Goal: Obtain resource: Download file/media

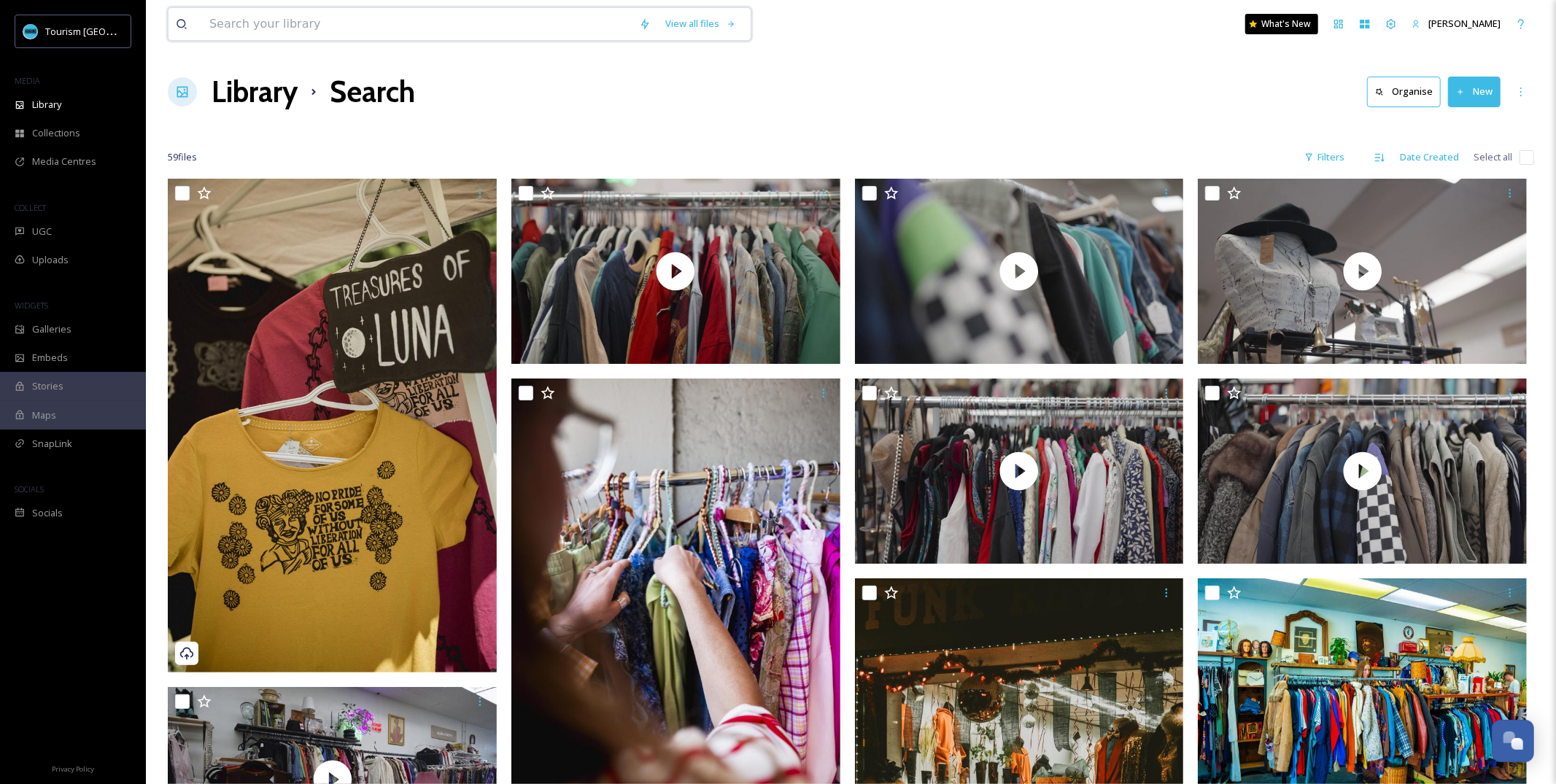
click at [495, 34] on input at bounding box center [417, 23] width 430 height 32
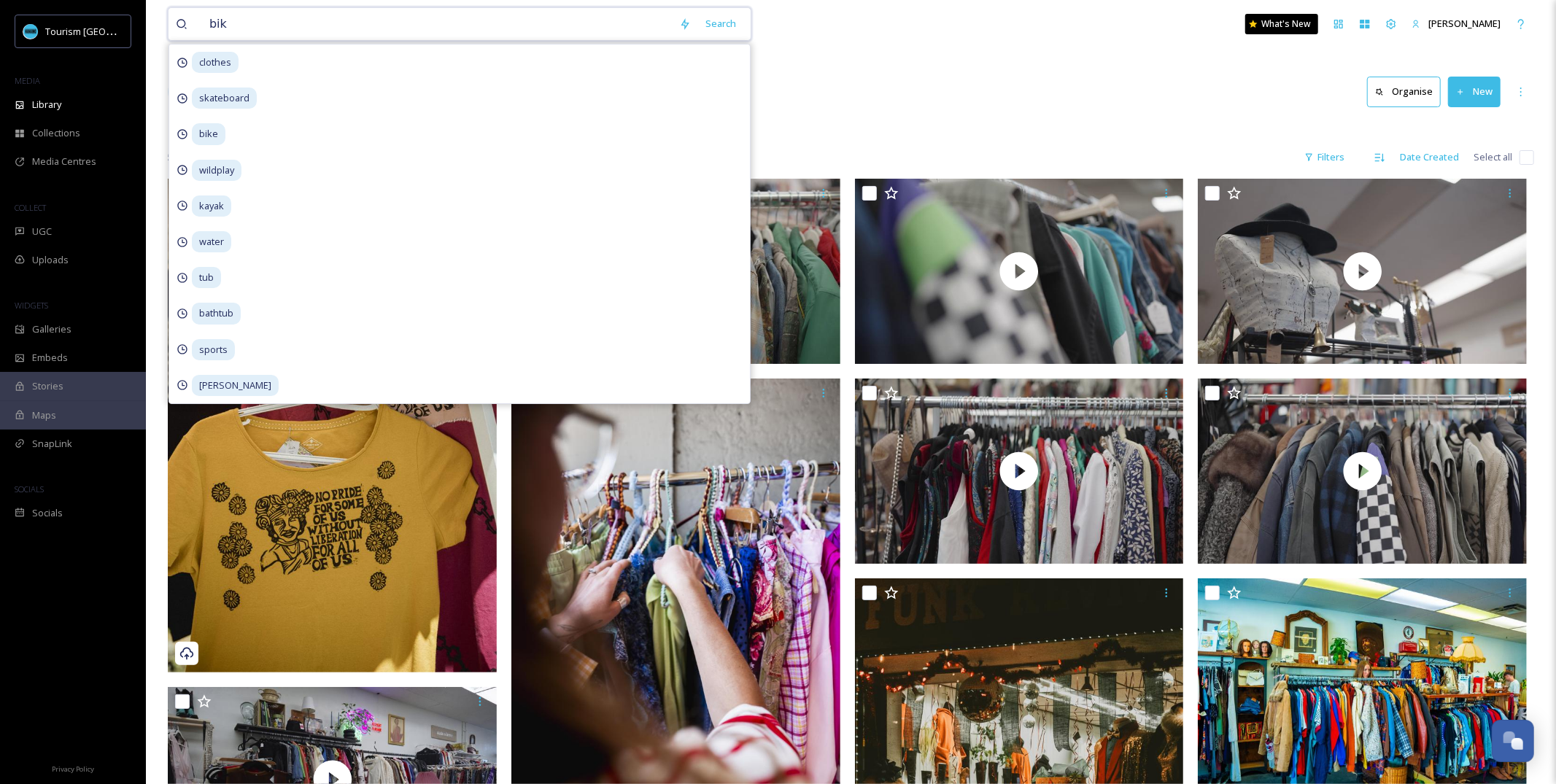
type input "bike"
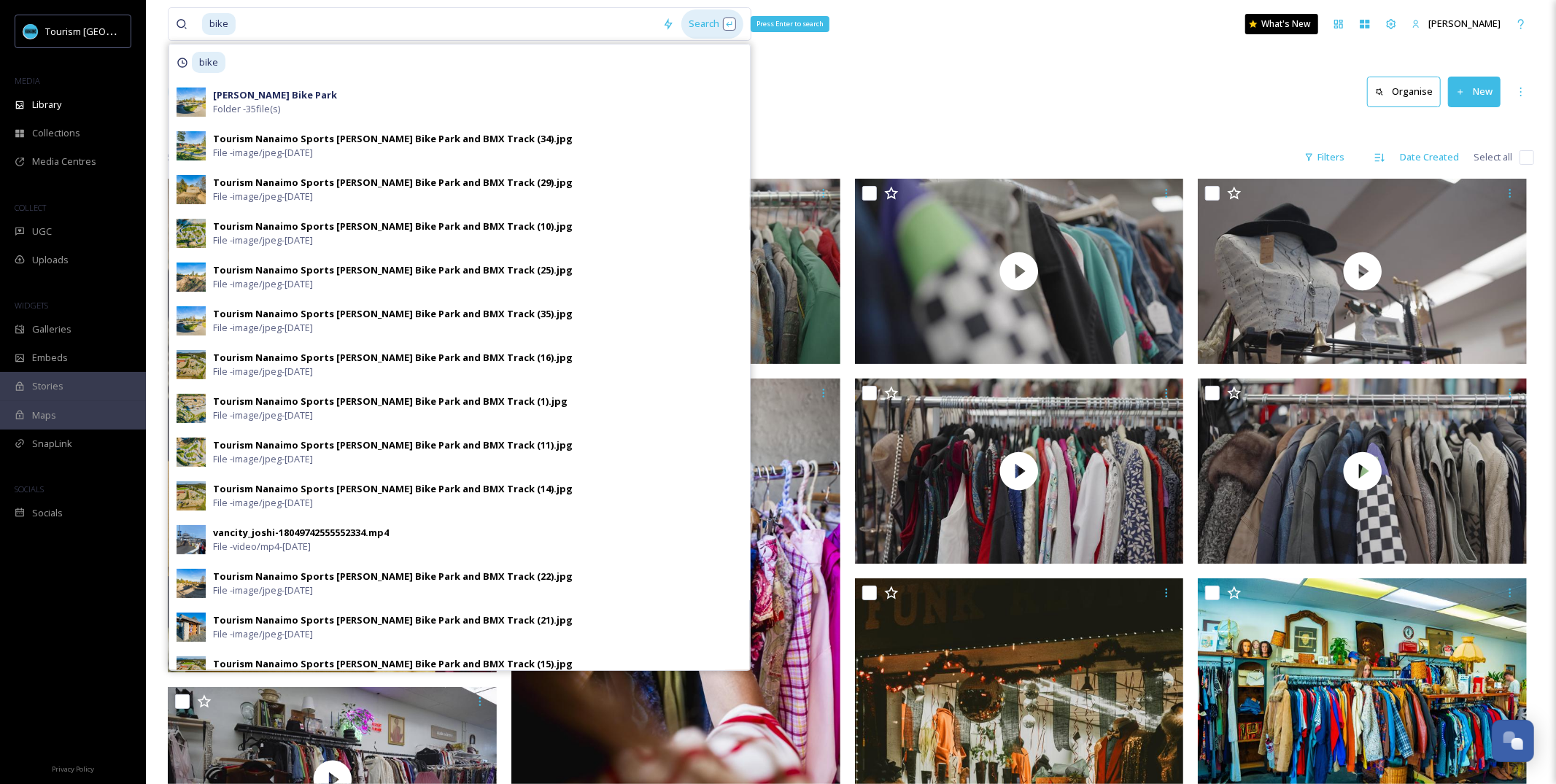
click at [710, 25] on div "Search Press Enter to search" at bounding box center [712, 23] width 62 height 29
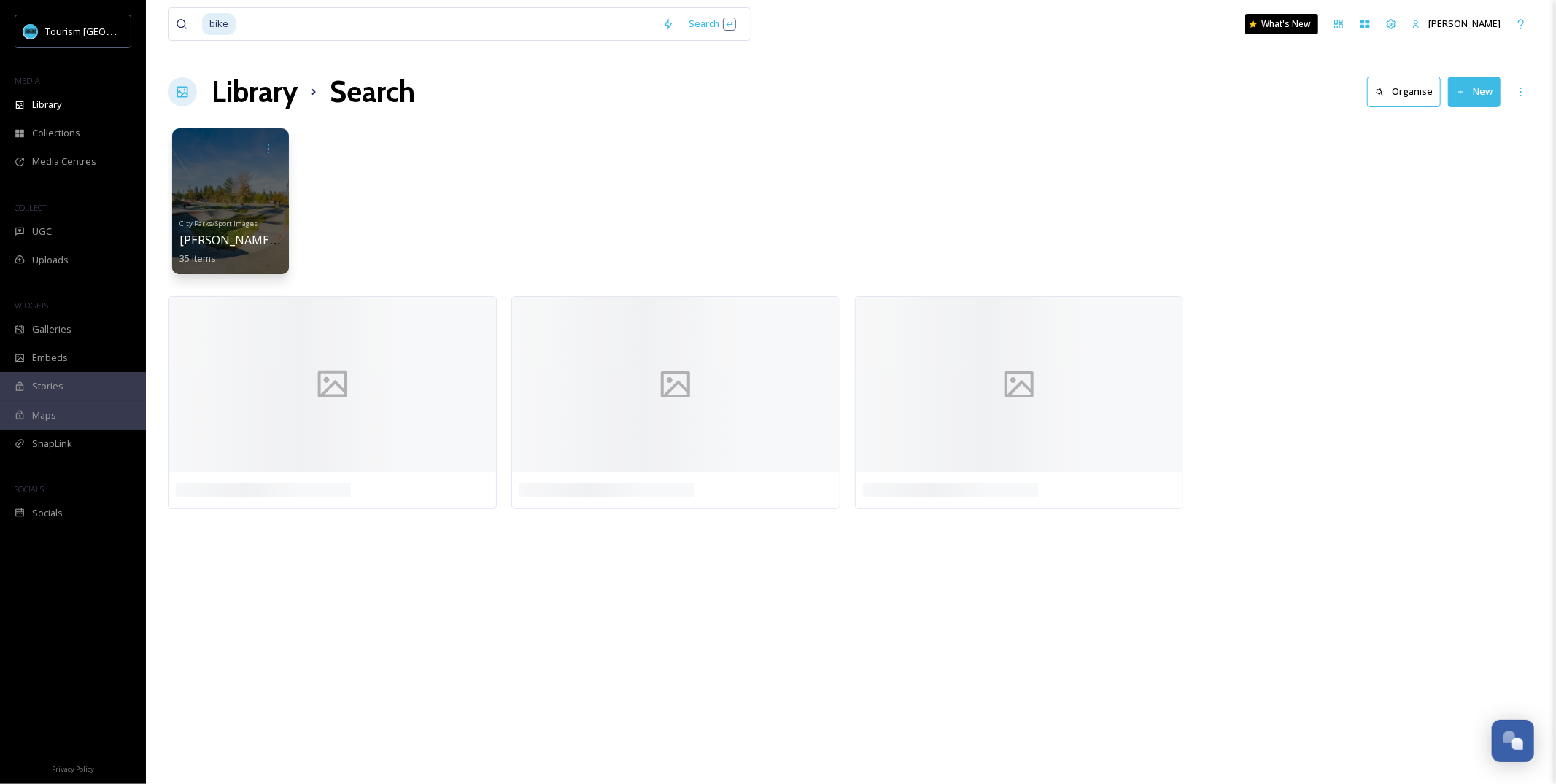
click at [936, 66] on div "bike Search What's New [PERSON_NAME] Library Search Organise New Your Selection…" at bounding box center [851, 392] width 1410 height 784
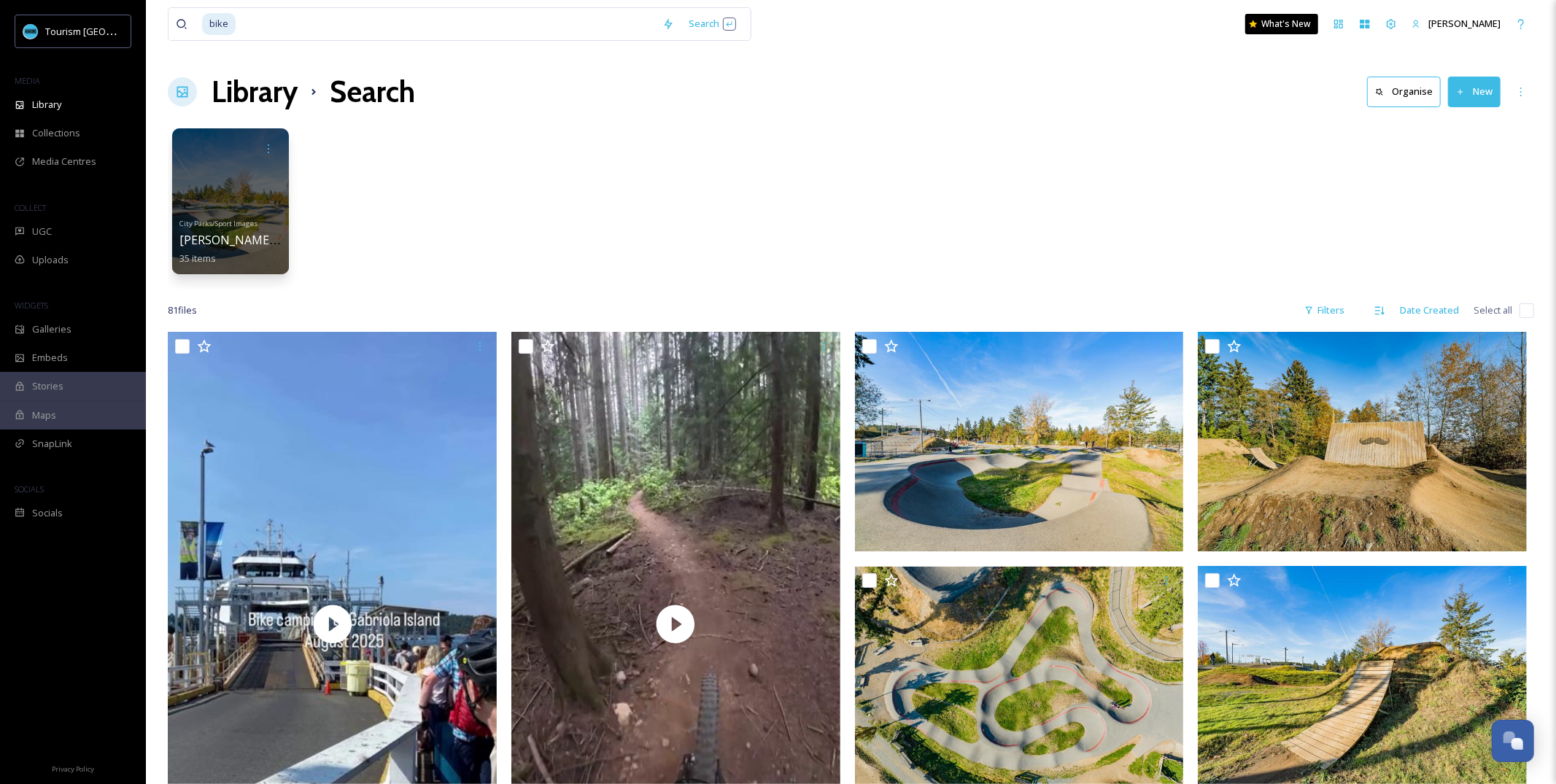
click at [242, 92] on h1 "Library" at bounding box center [254, 91] width 86 height 43
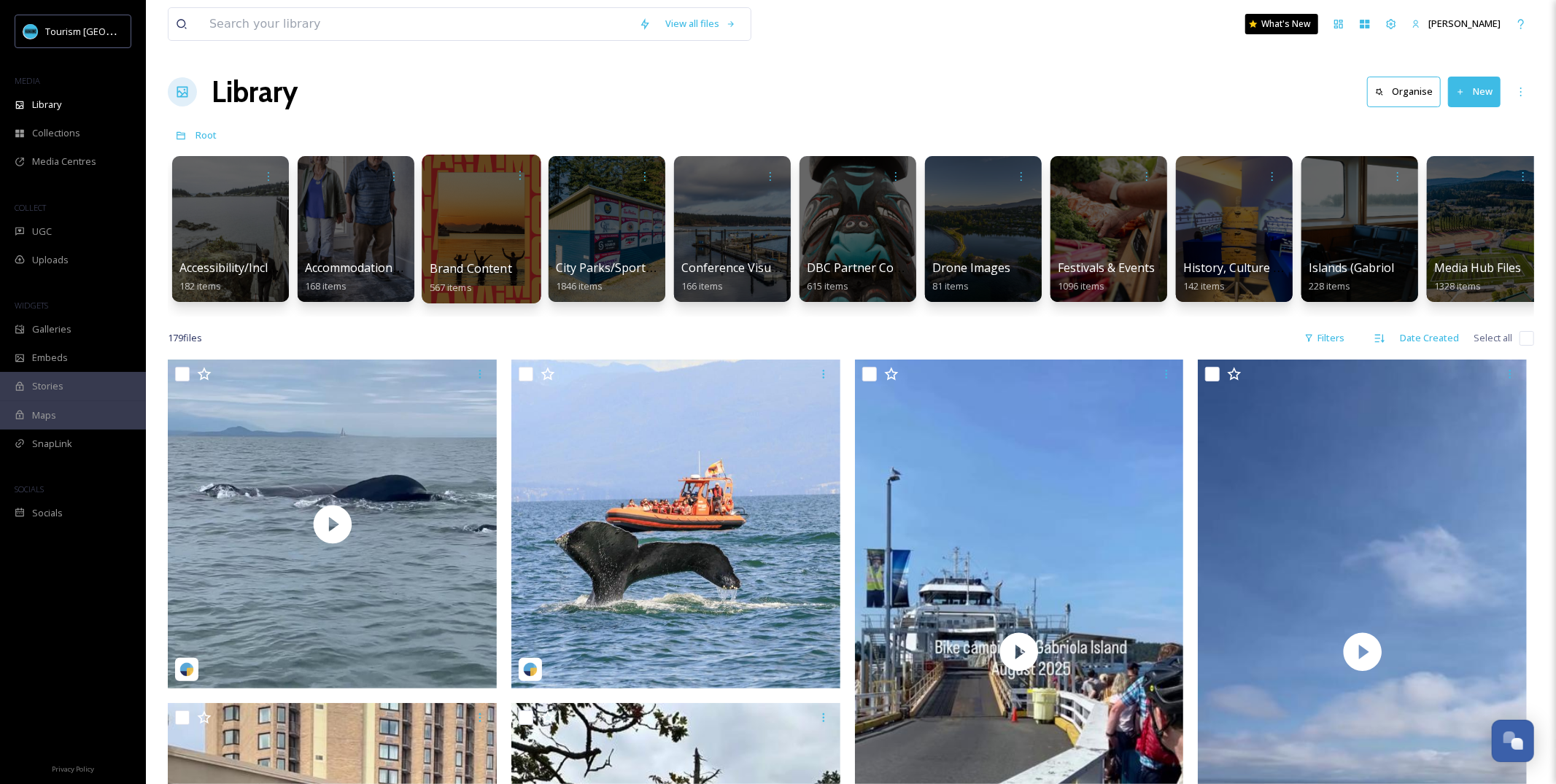
click at [479, 248] on div at bounding box center [480, 229] width 119 height 149
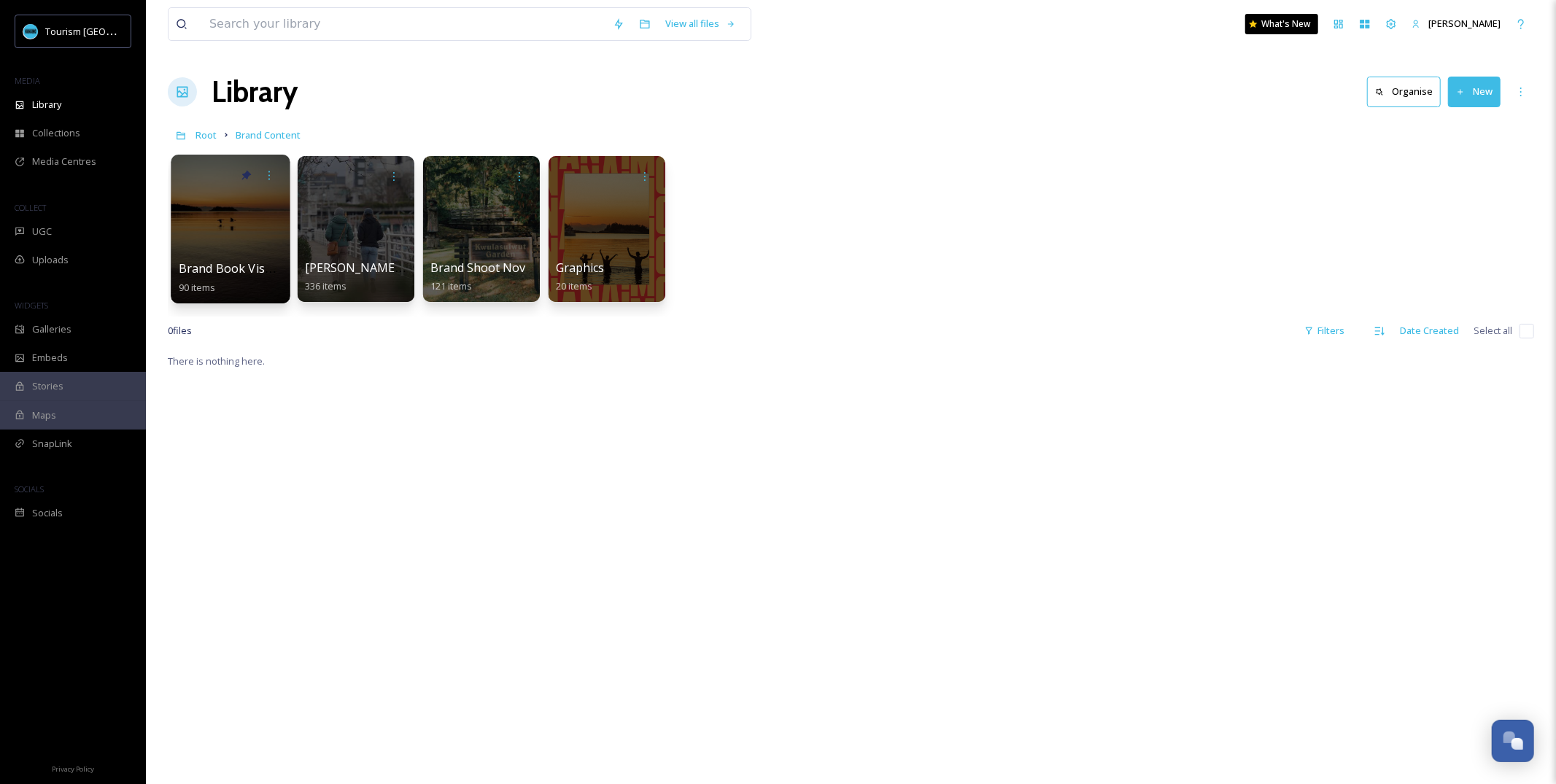
click at [232, 272] on span "Brand Book Visuals" at bounding box center [233, 268] width 109 height 16
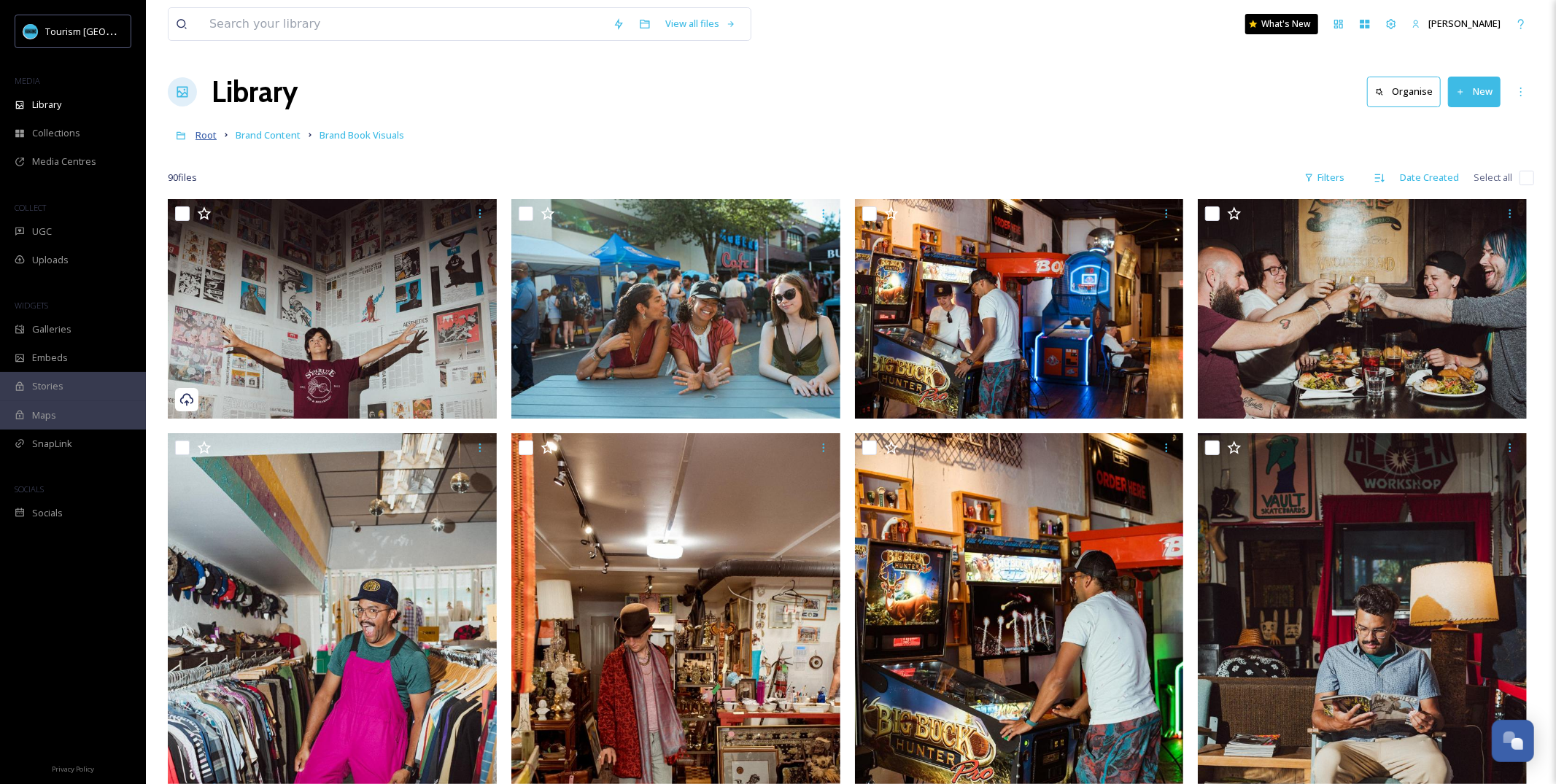
click at [208, 135] on span "Root" at bounding box center [205, 135] width 21 height 13
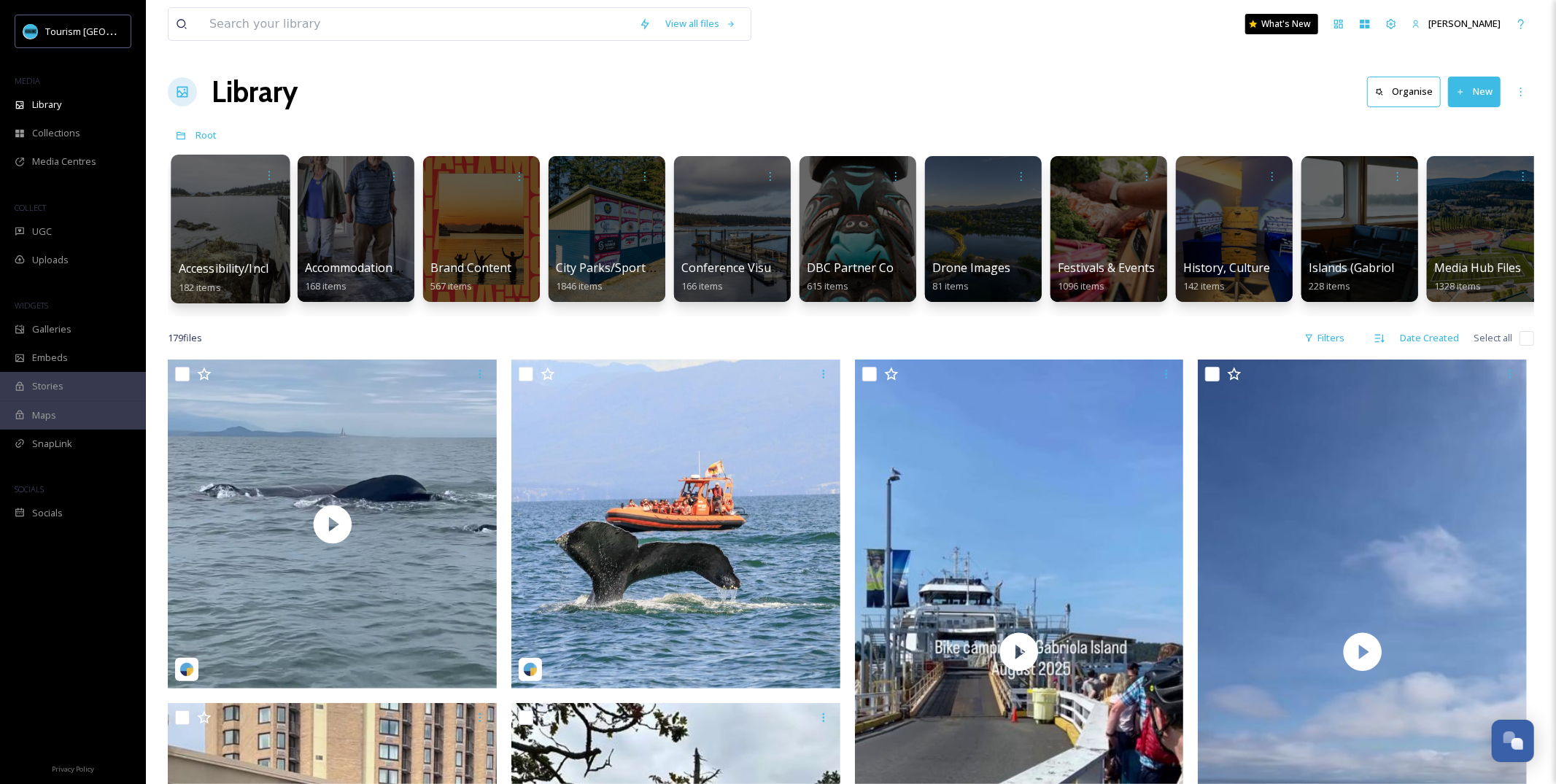
click at [231, 215] on div at bounding box center [229, 229] width 119 height 149
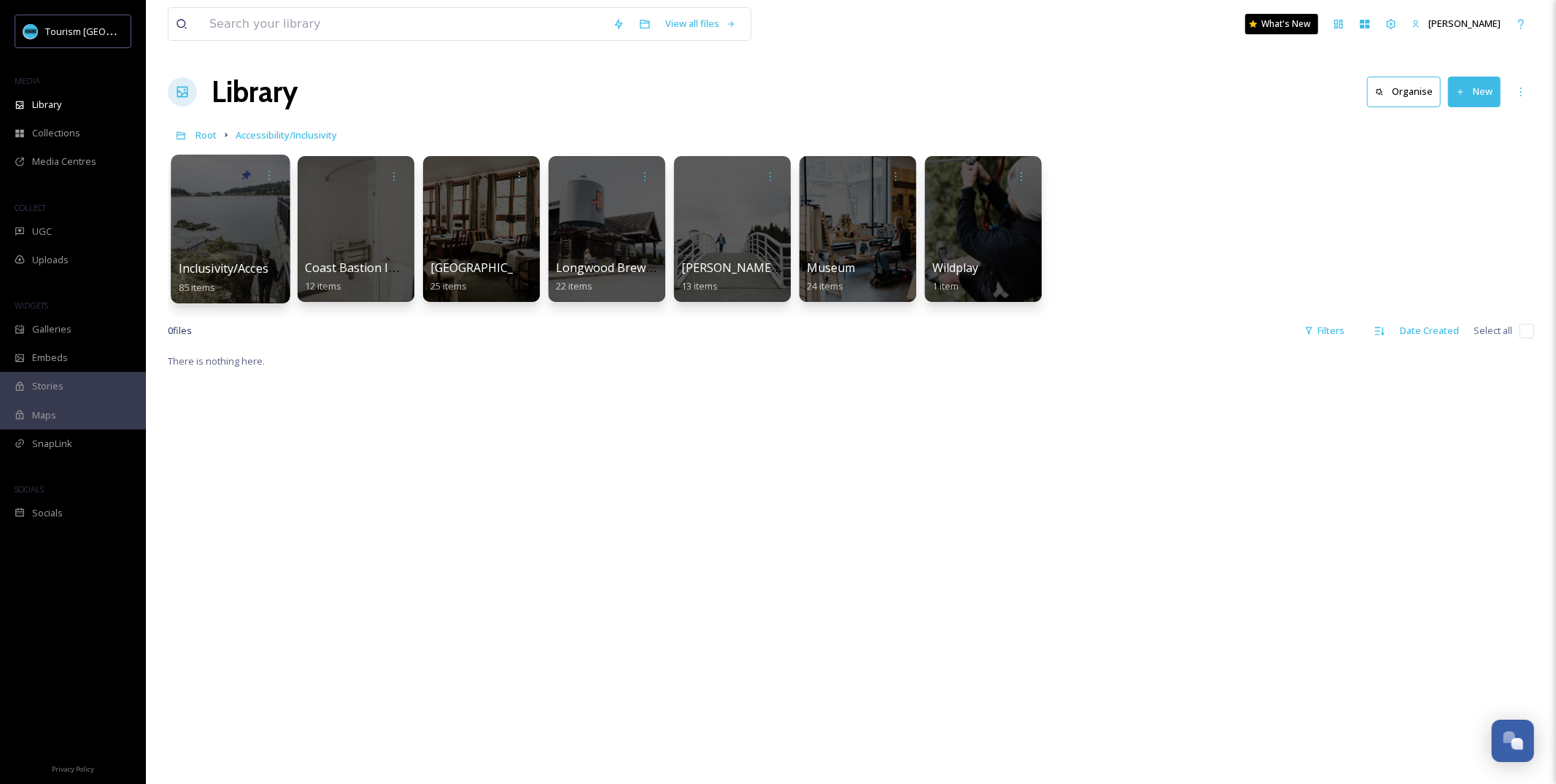
click at [270, 254] on div at bounding box center [229, 229] width 119 height 149
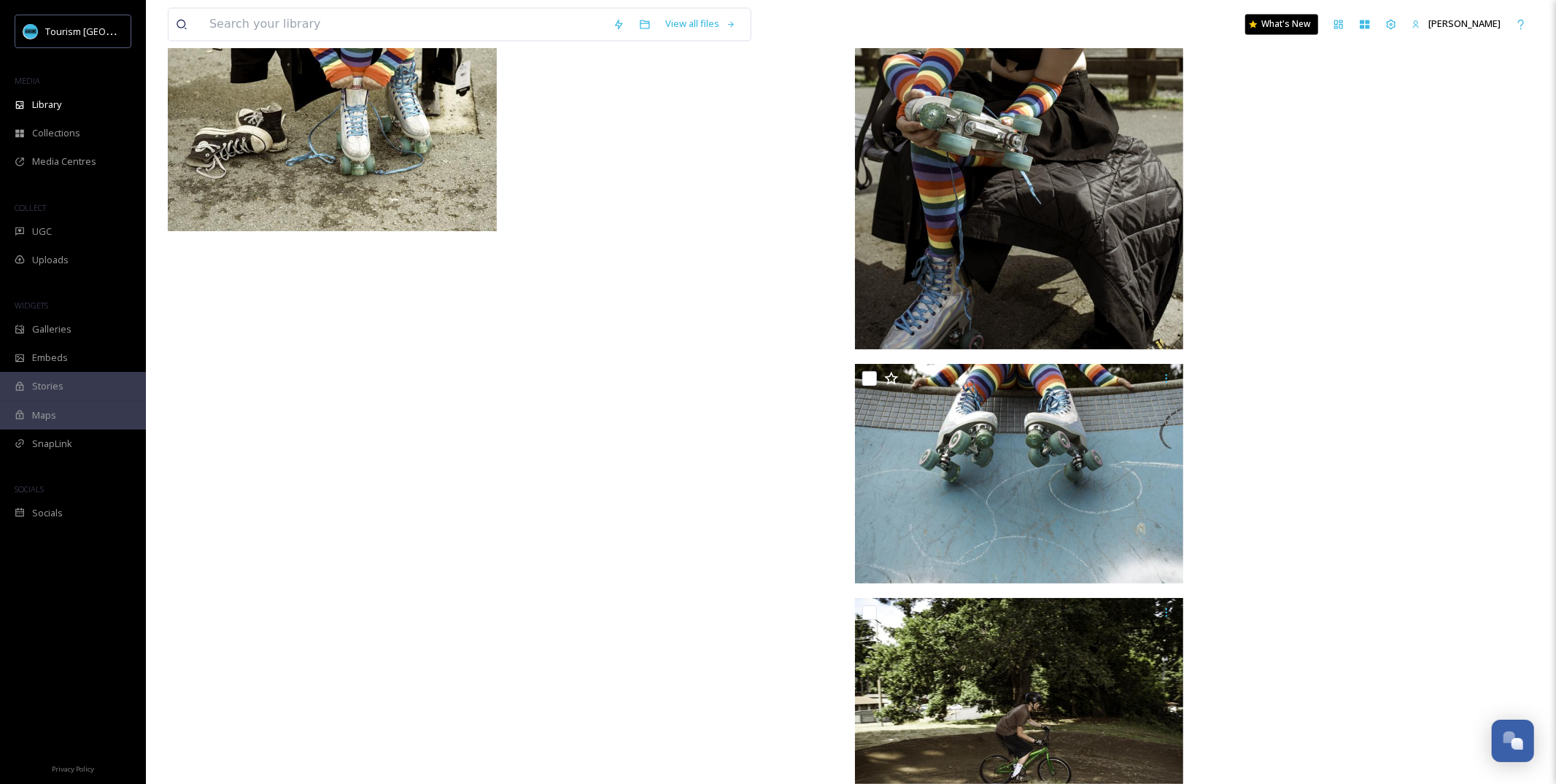
scroll to position [7075, 0]
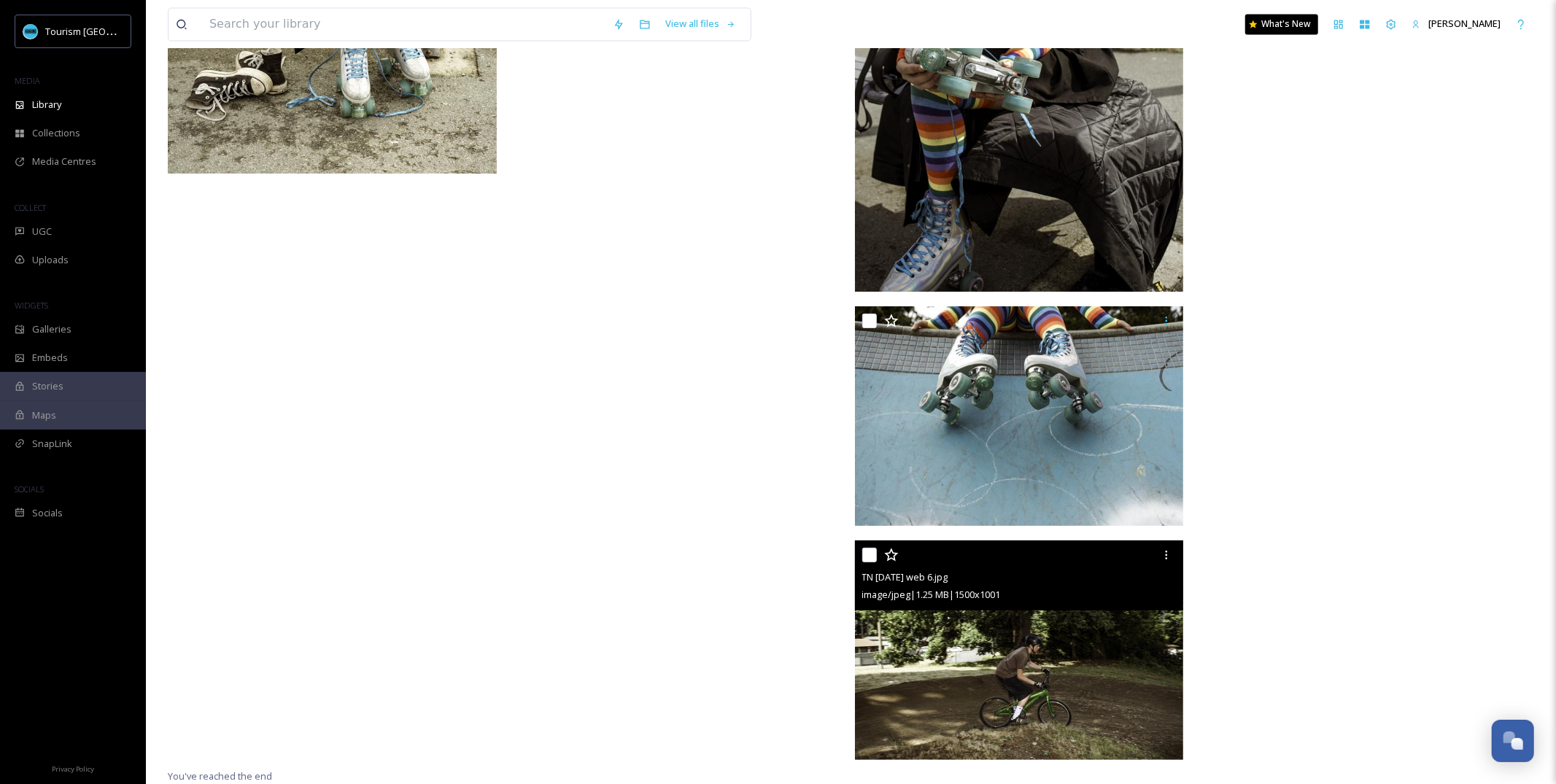
click at [869, 555] on input "checkbox" at bounding box center [869, 555] width 15 height 15
checkbox input "true"
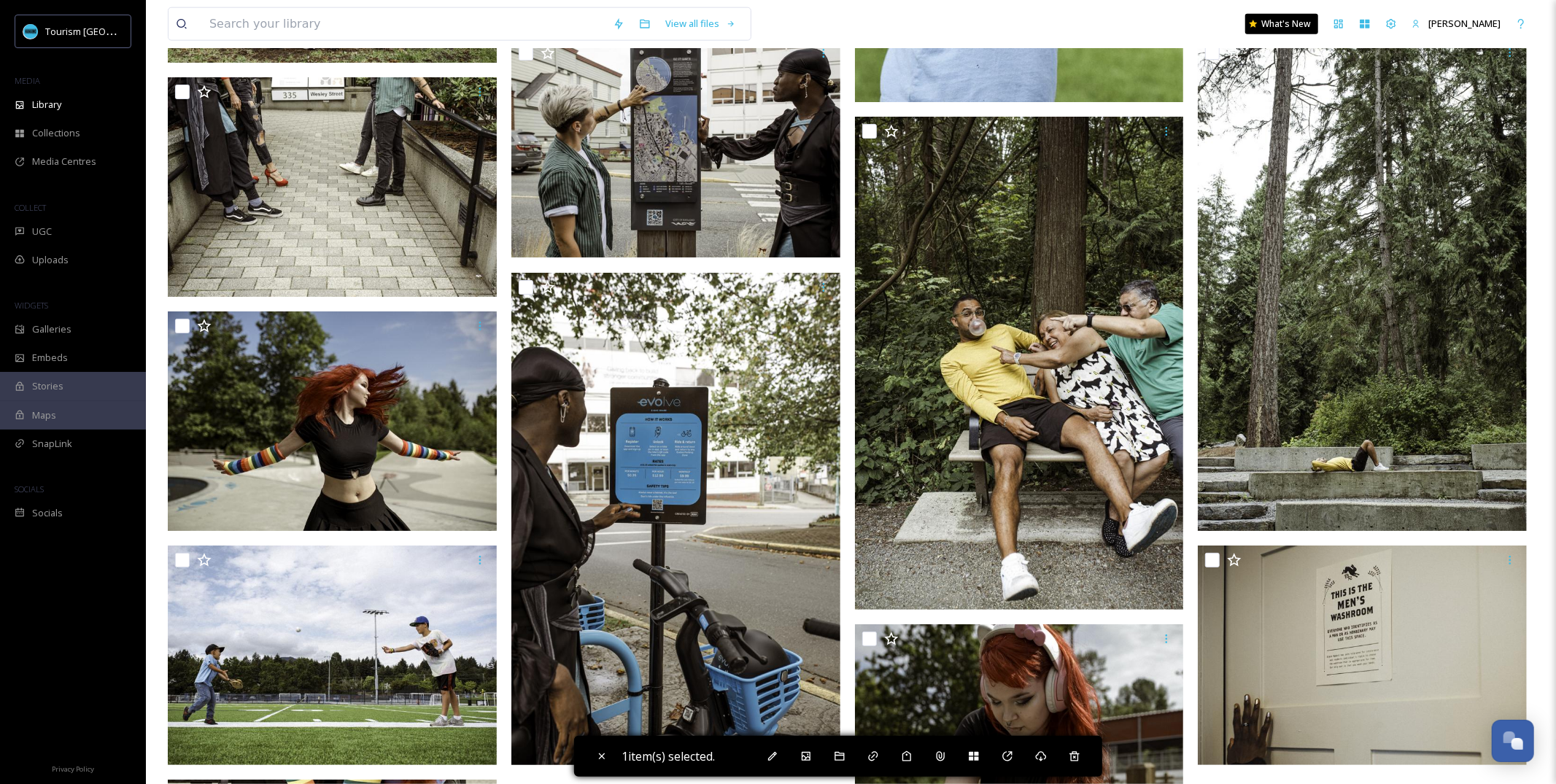
scroll to position [6245, 0]
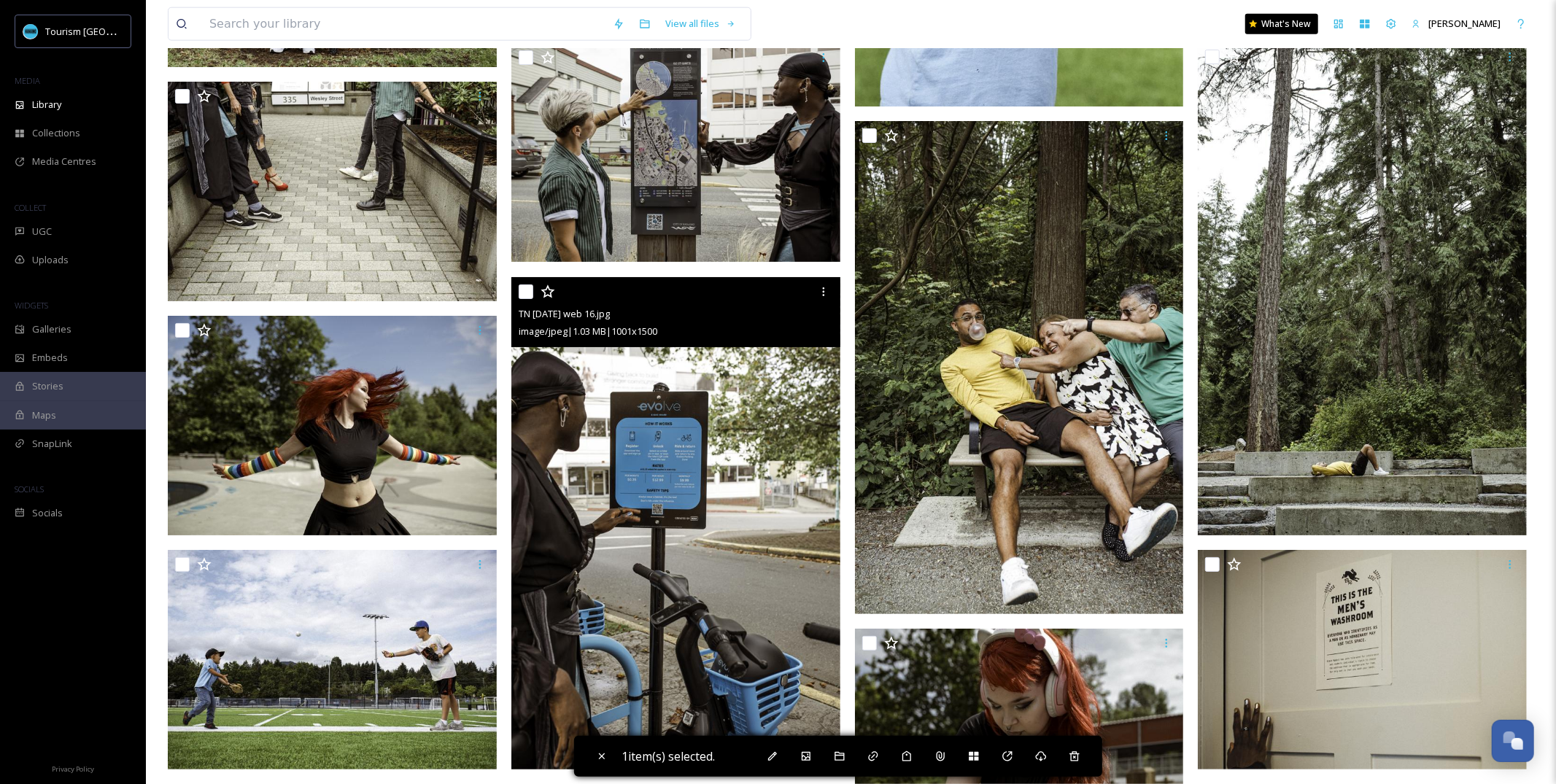
click at [525, 291] on input "checkbox" at bounding box center [525, 291] width 15 height 15
checkbox input "true"
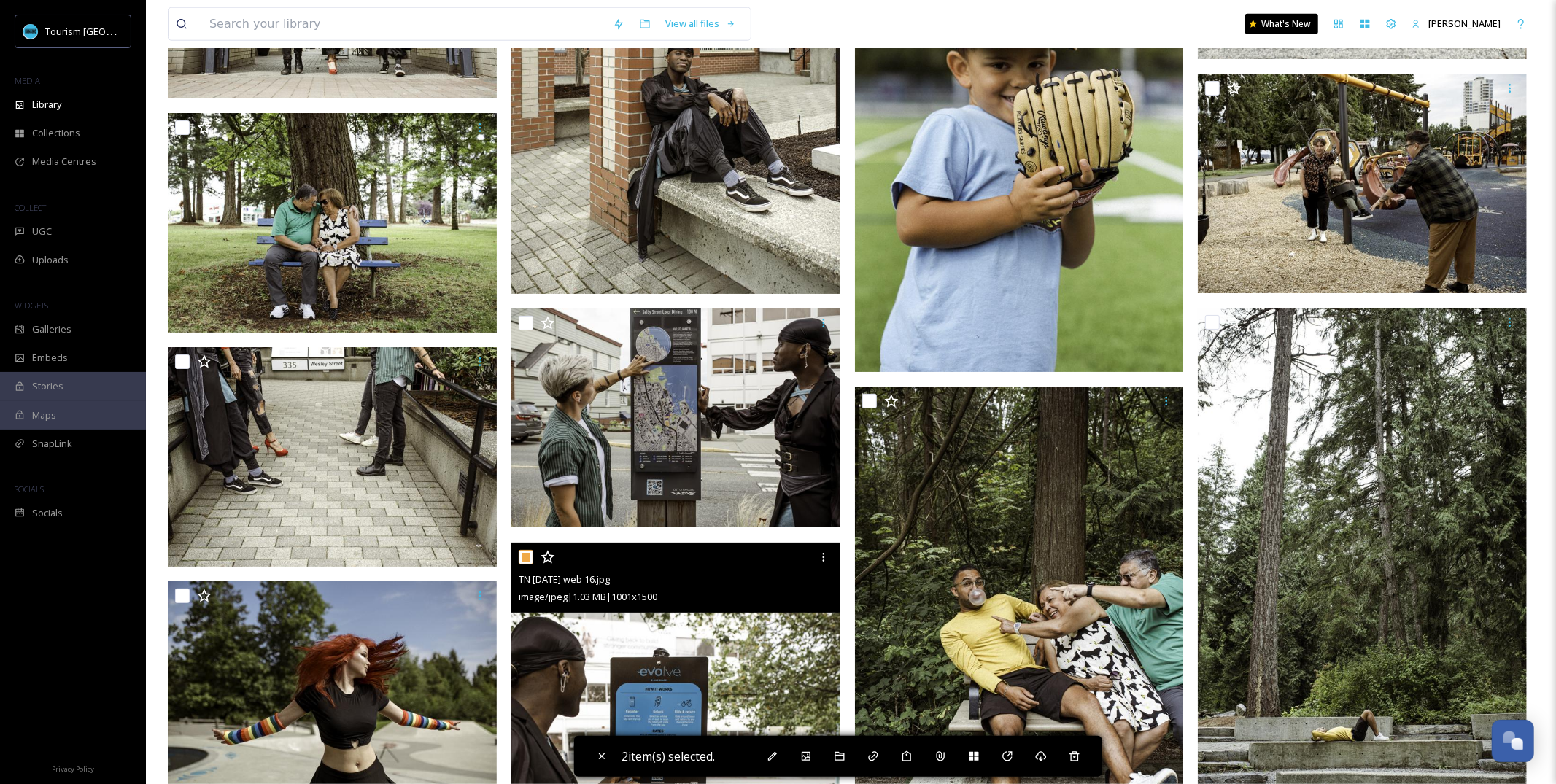
scroll to position [5978, 0]
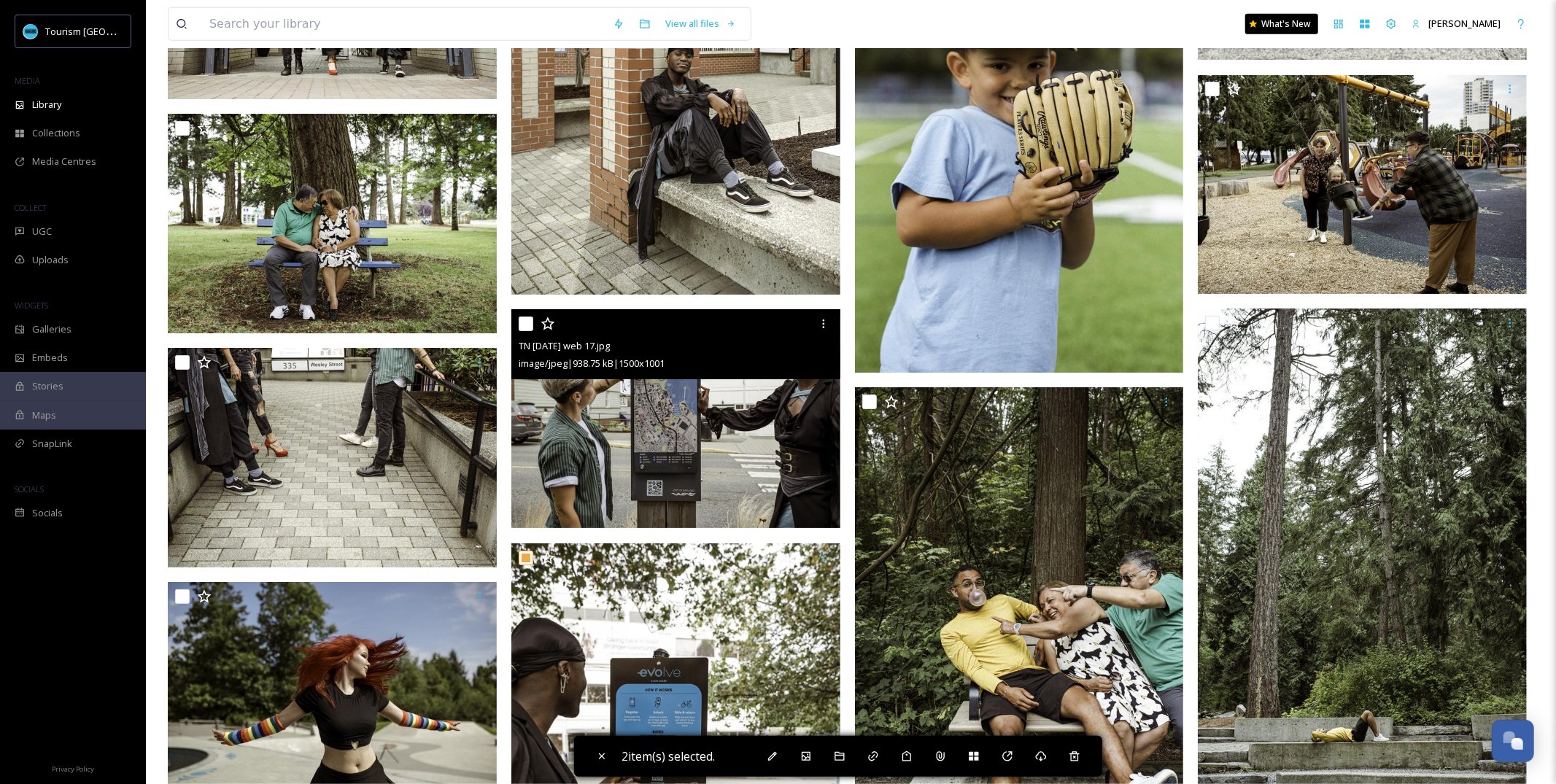
click at [532, 325] on input "checkbox" at bounding box center [525, 324] width 15 height 15
checkbox input "true"
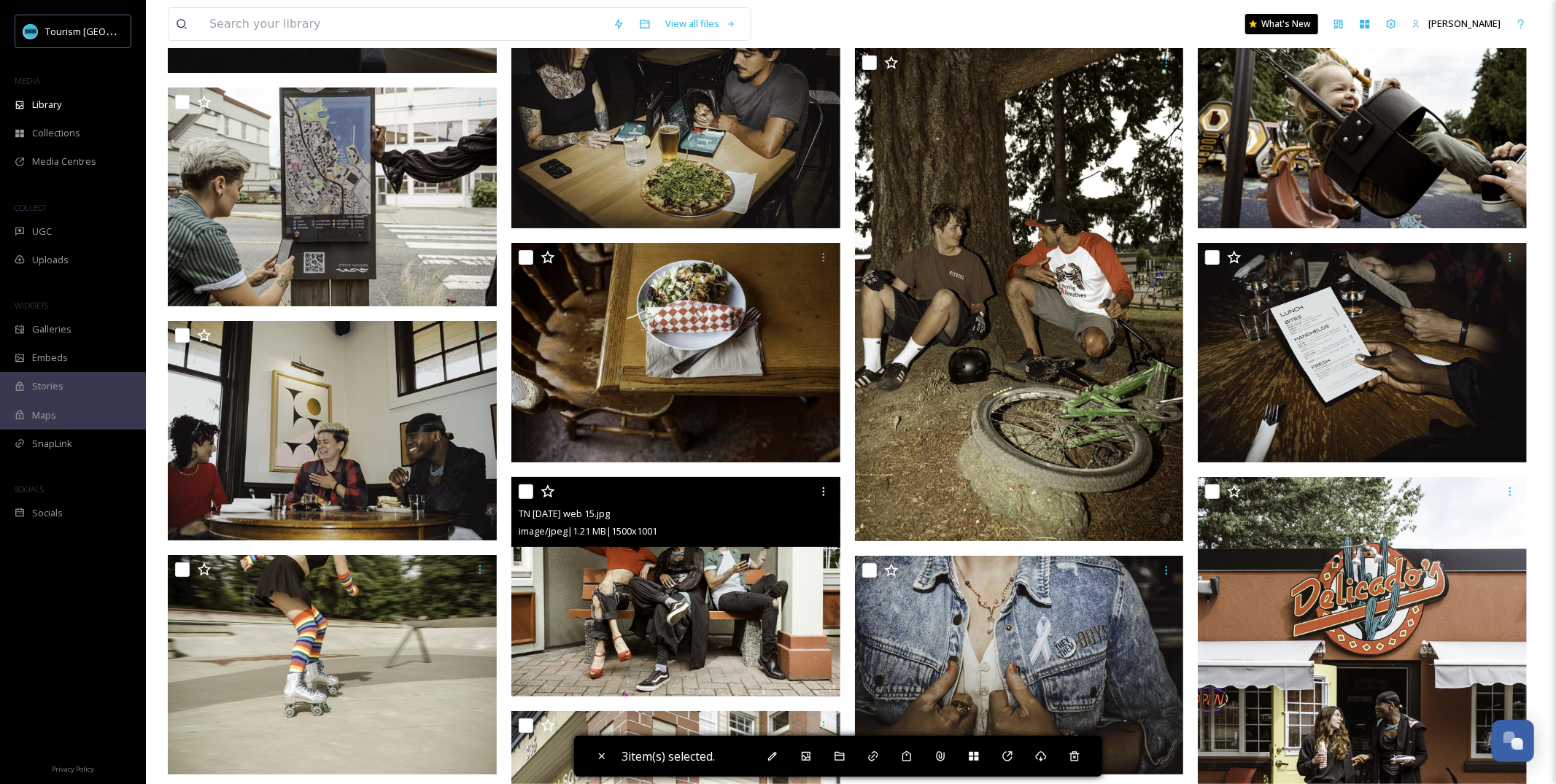
scroll to position [4990, 0]
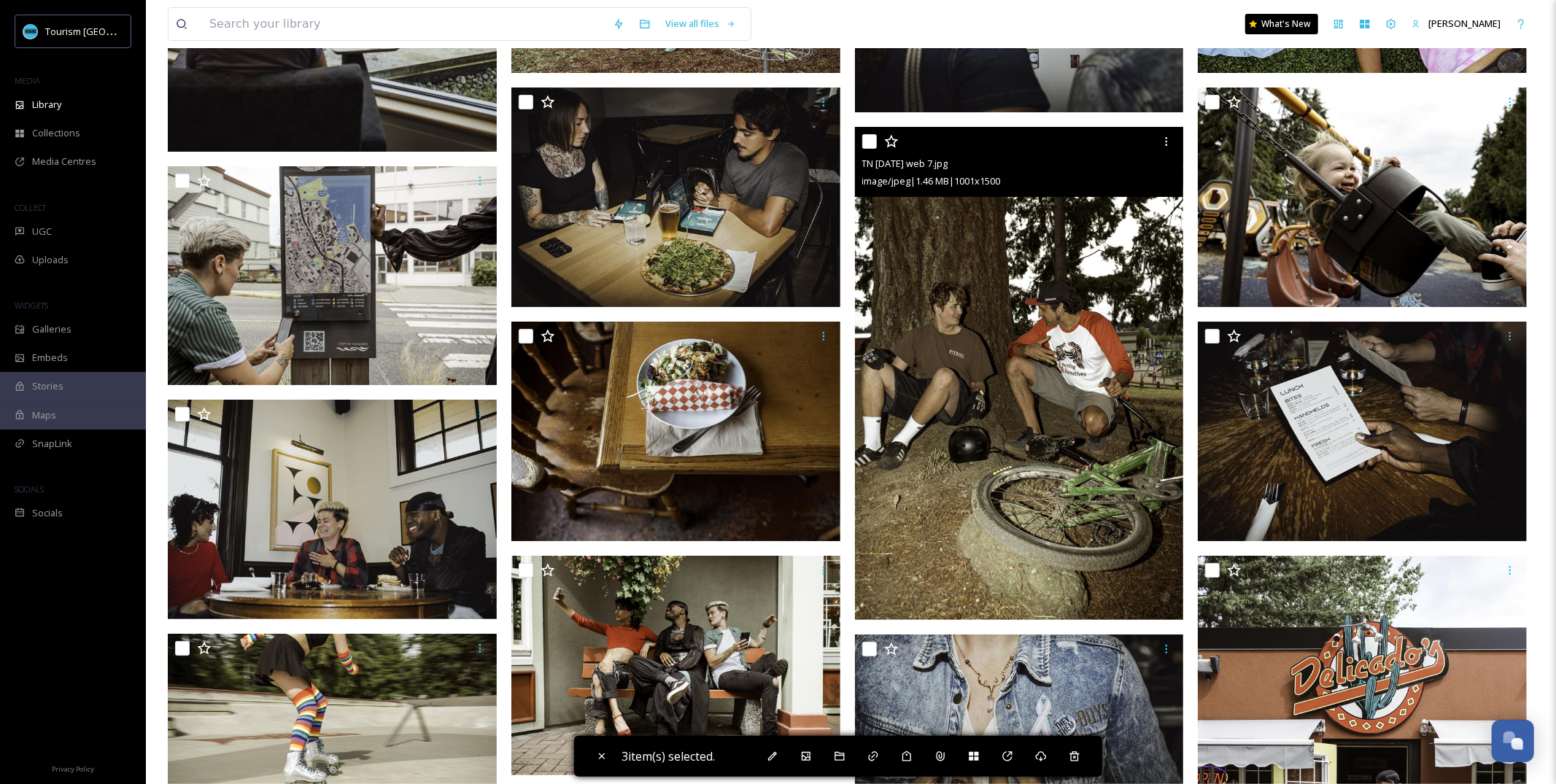
click at [866, 148] on div at bounding box center [1021, 142] width 318 height 26
click at [868, 141] on input "checkbox" at bounding box center [869, 141] width 15 height 15
checkbox input "true"
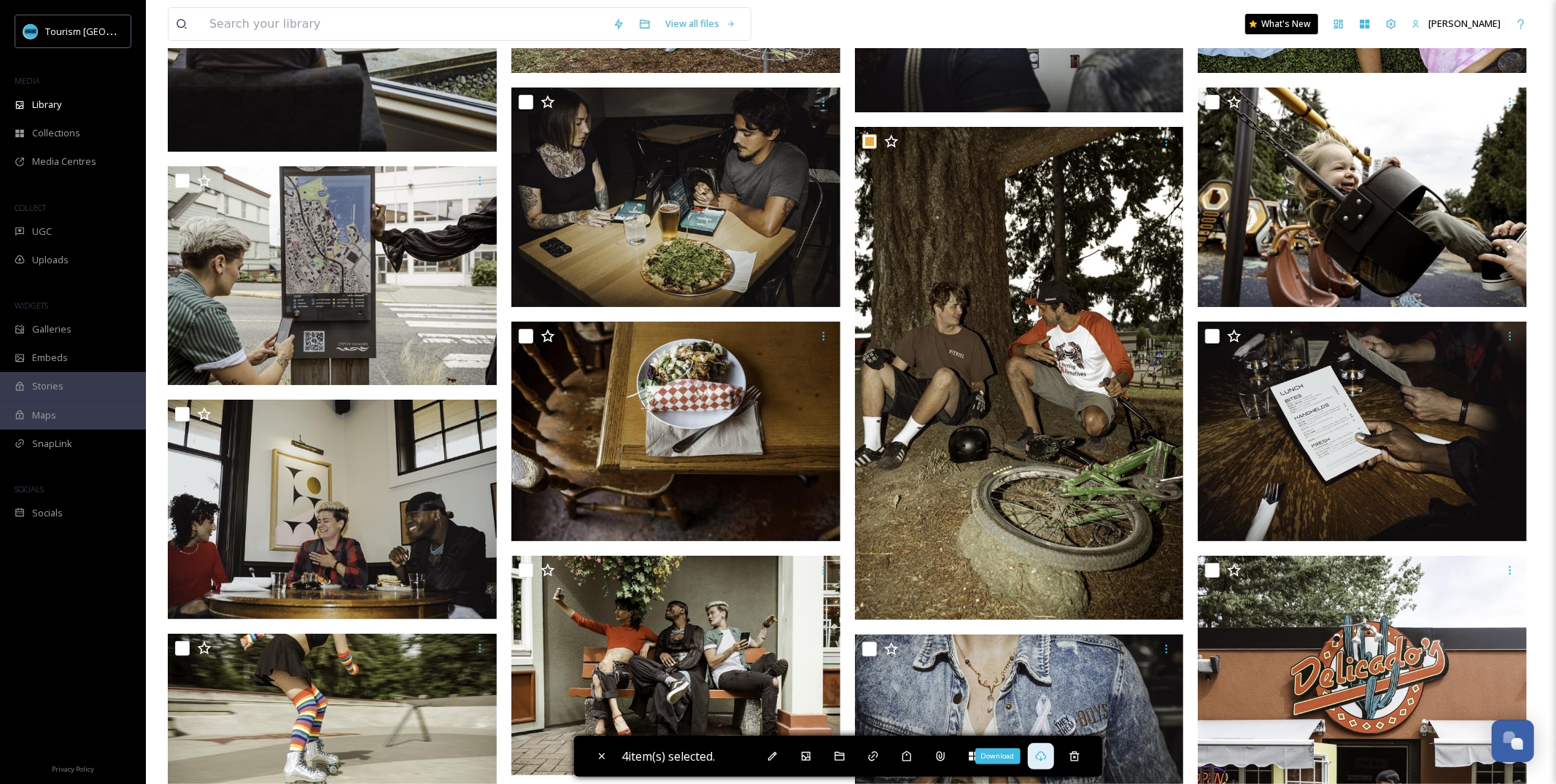
click at [1041, 758] on icon at bounding box center [1041, 756] width 11 height 10
click at [443, 29] on input at bounding box center [404, 23] width 404 height 32
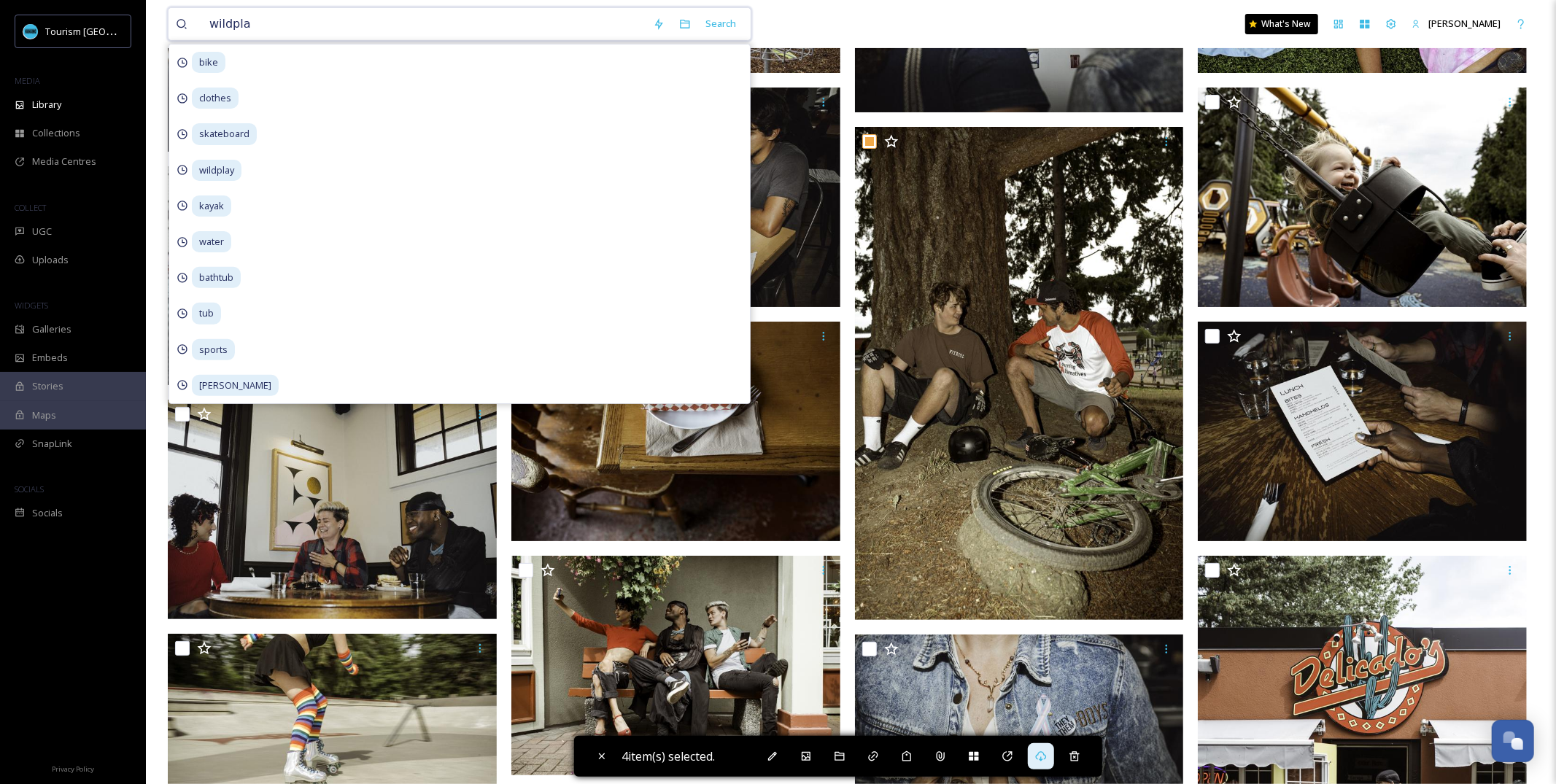
type input "wildplay"
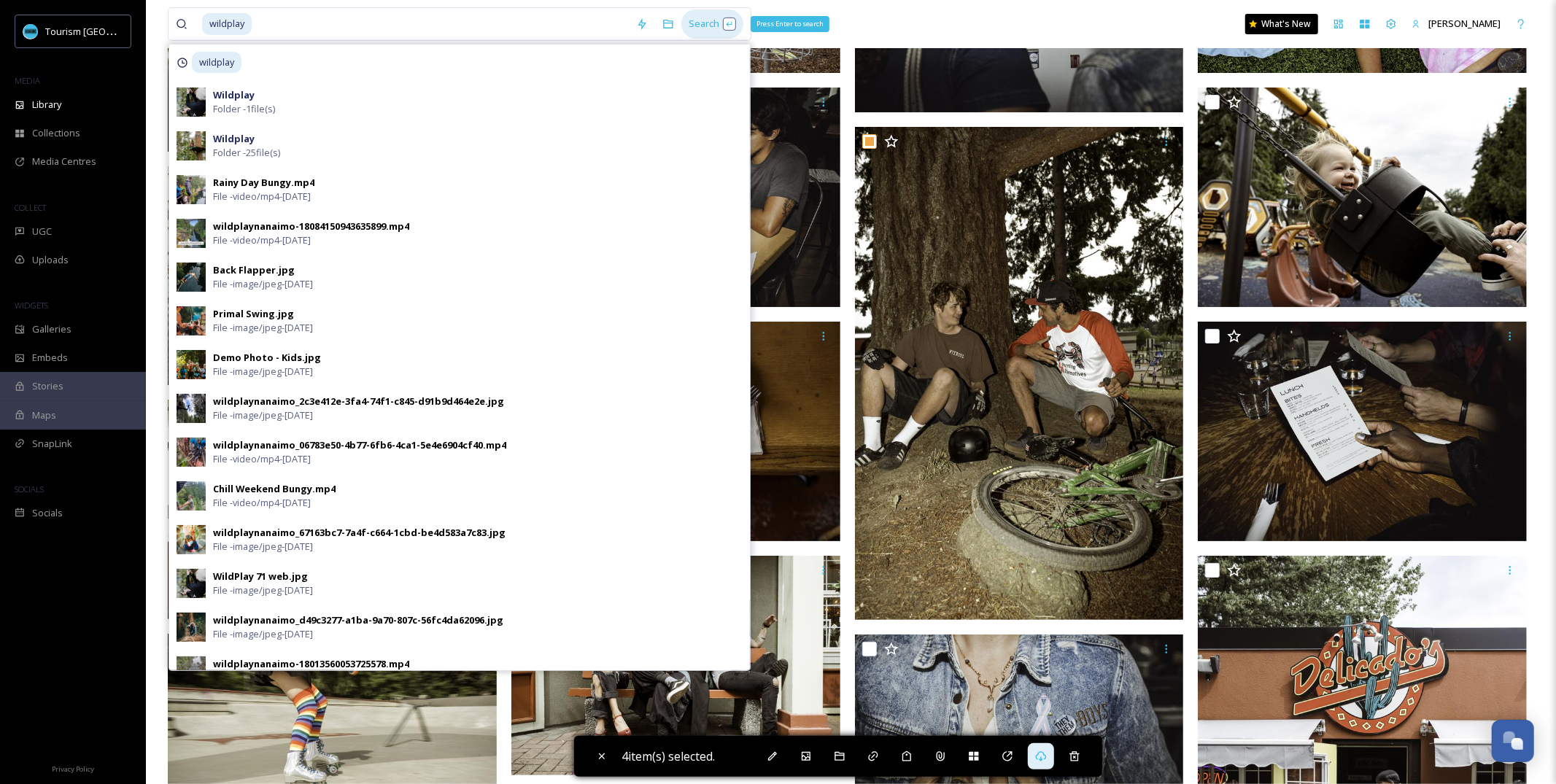
click at [704, 29] on div "Search Press Enter to search" at bounding box center [712, 23] width 62 height 29
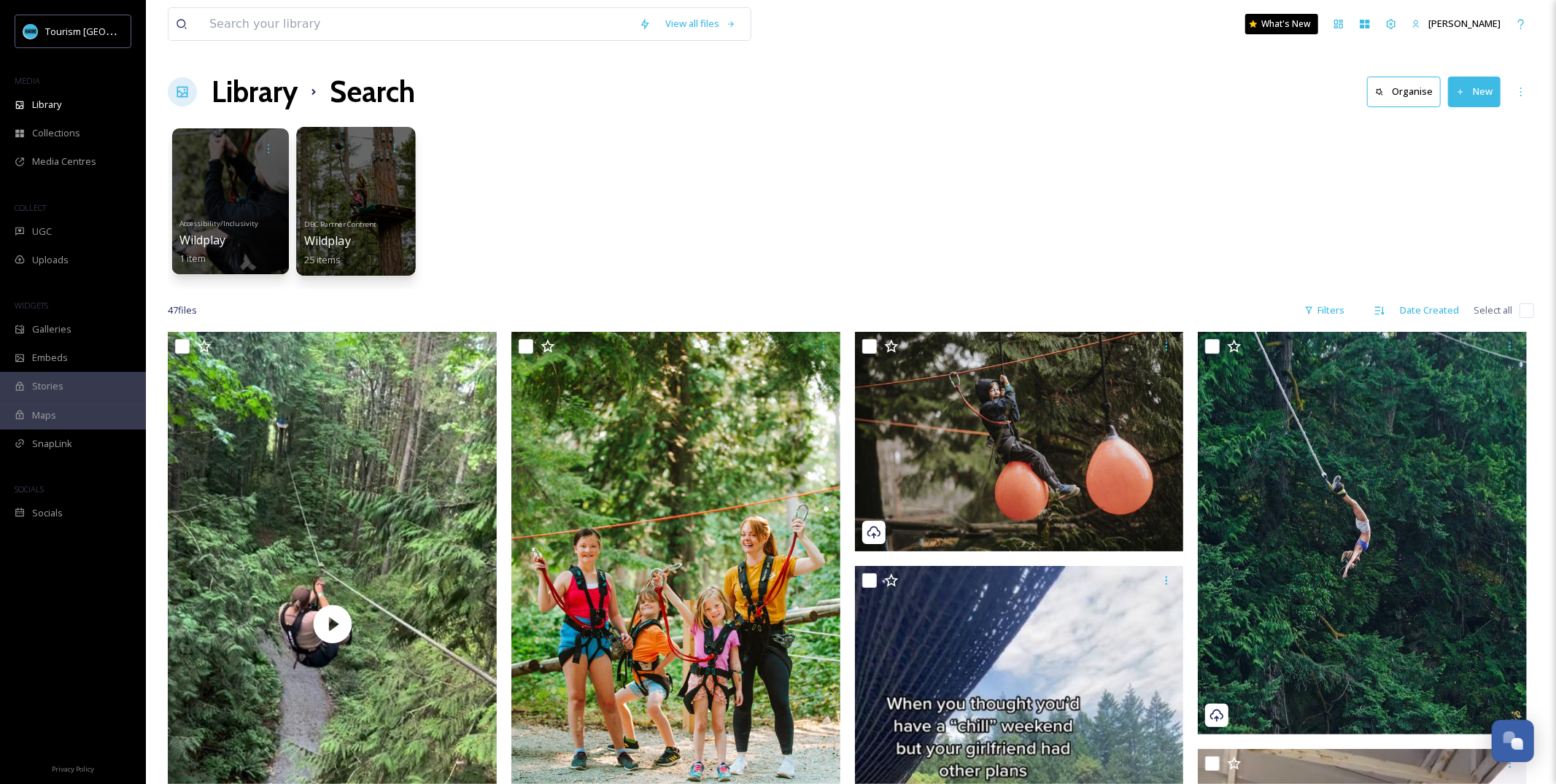
click at [335, 208] on div at bounding box center [355, 201] width 119 height 149
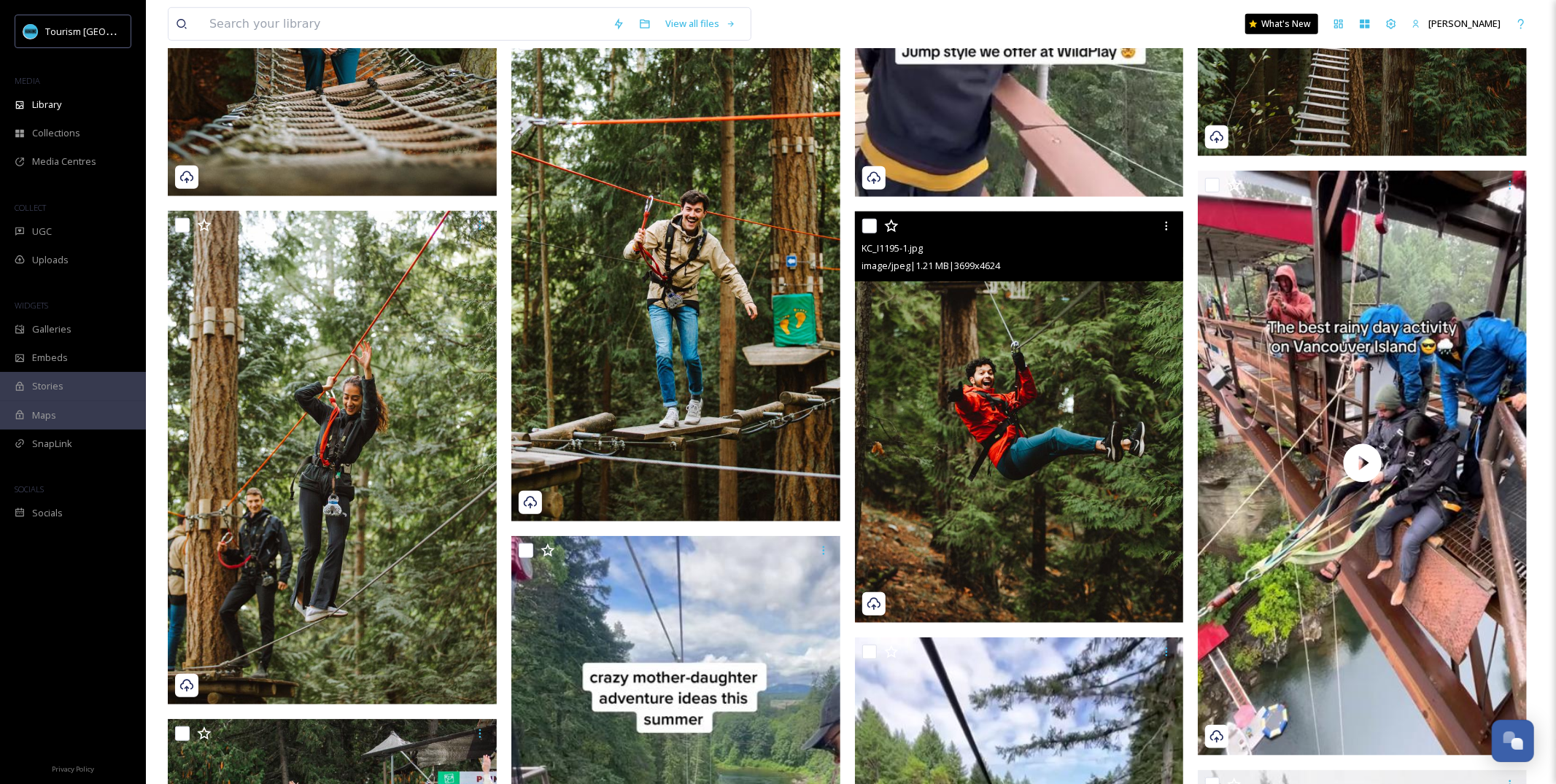
scroll to position [1032, 0]
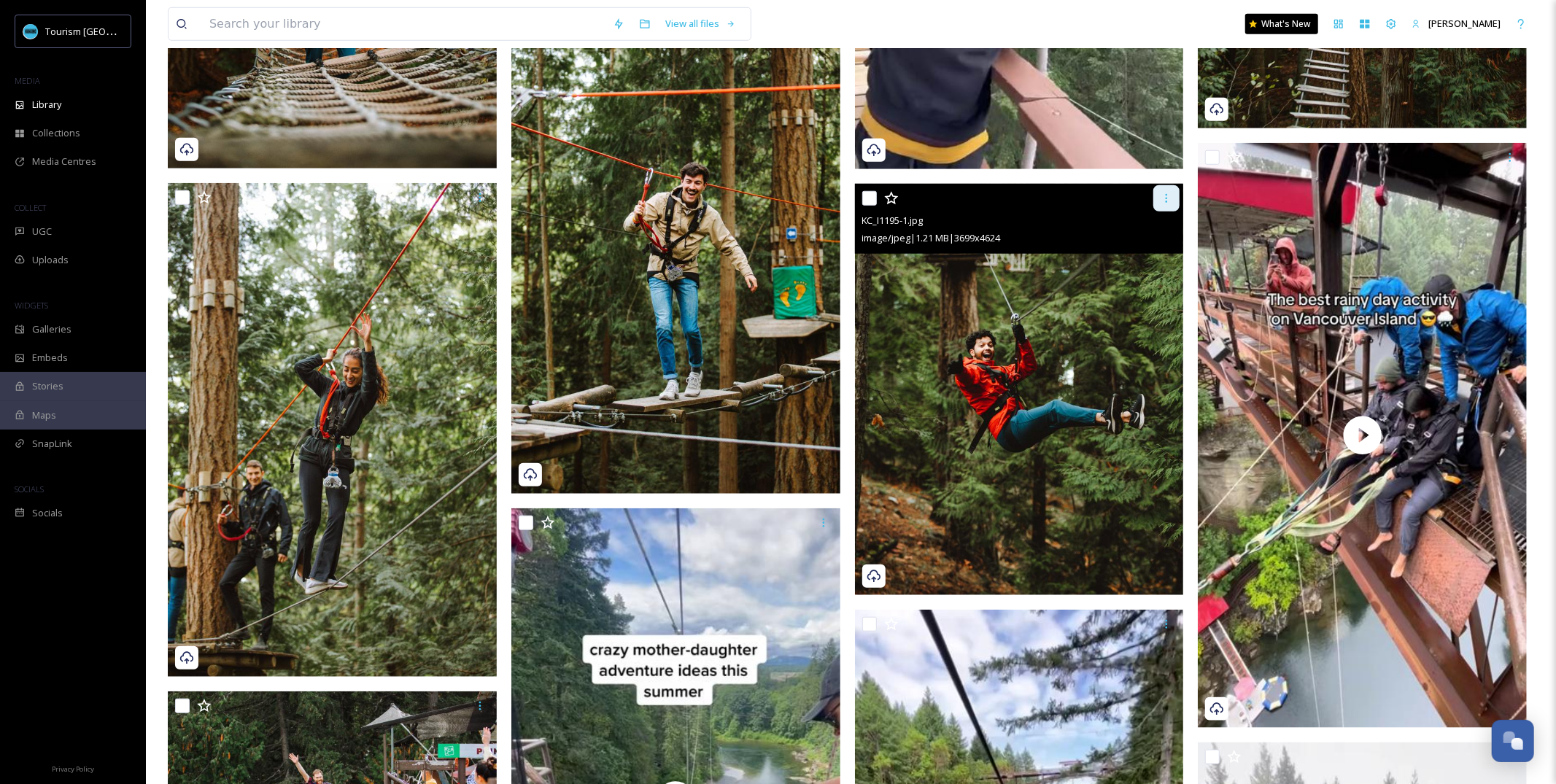
click at [1162, 203] on icon at bounding box center [1166, 198] width 12 height 12
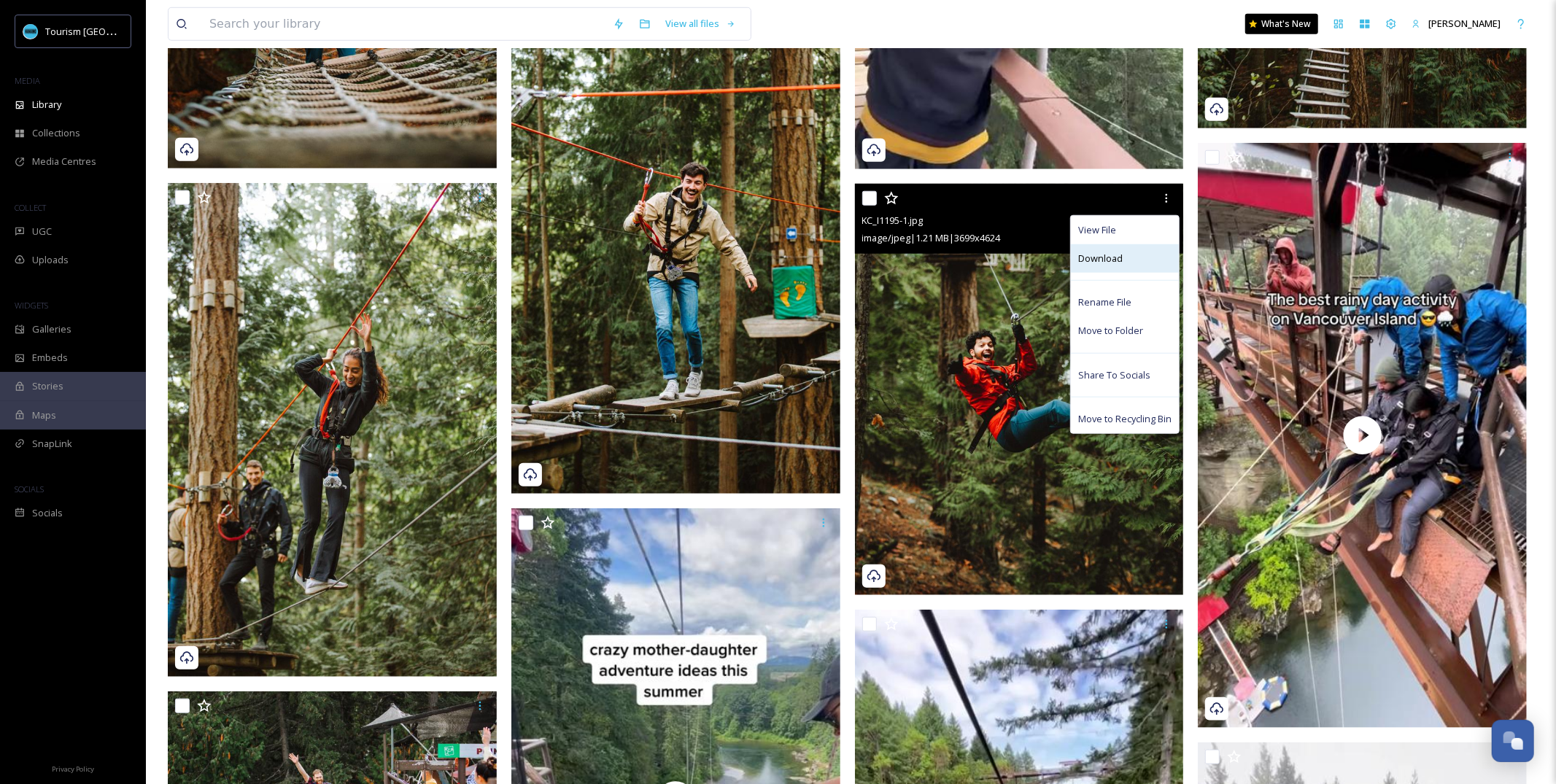
click at [1117, 249] on div "Download" at bounding box center [1124, 258] width 108 height 29
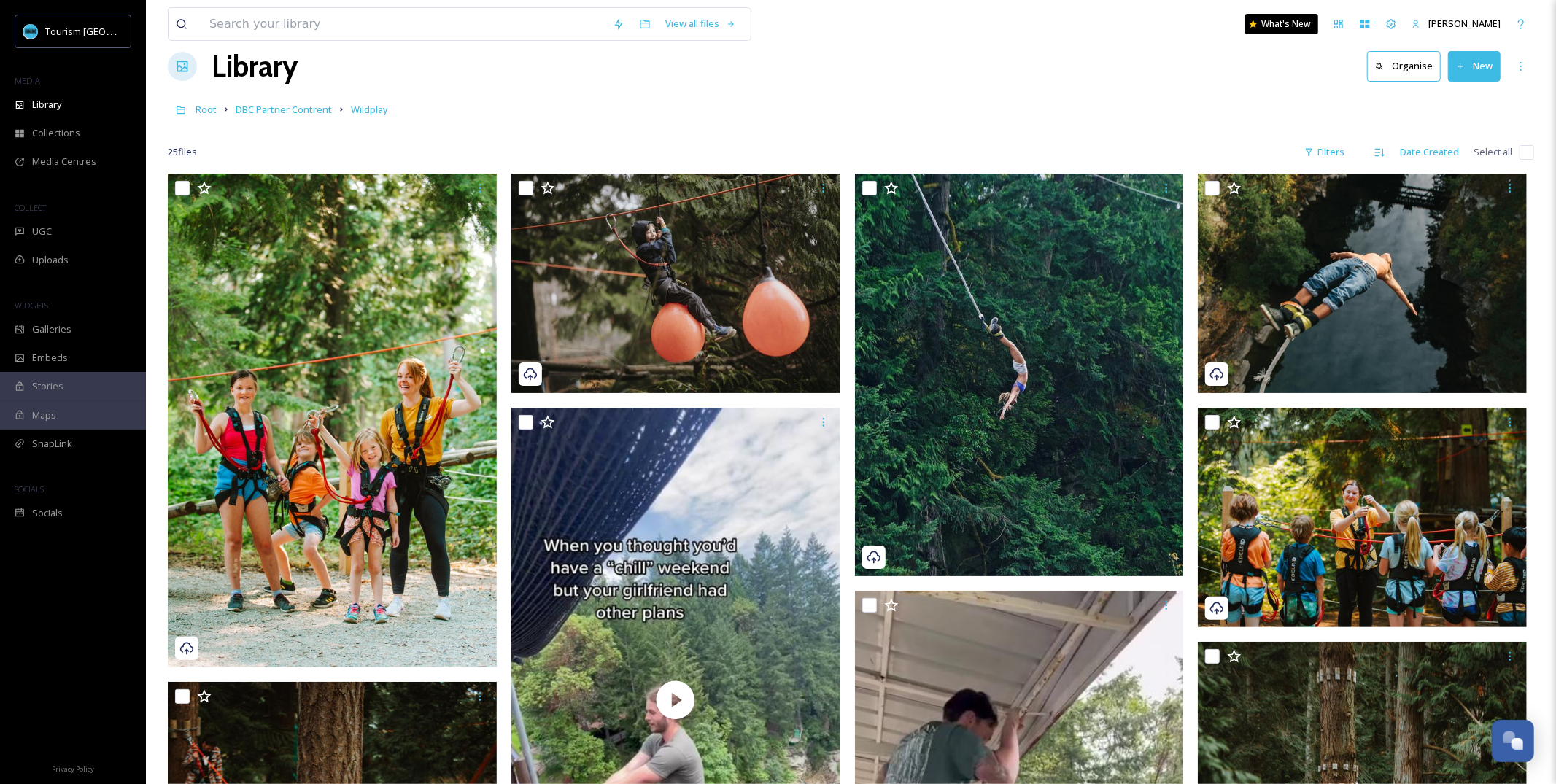
scroll to position [0, 0]
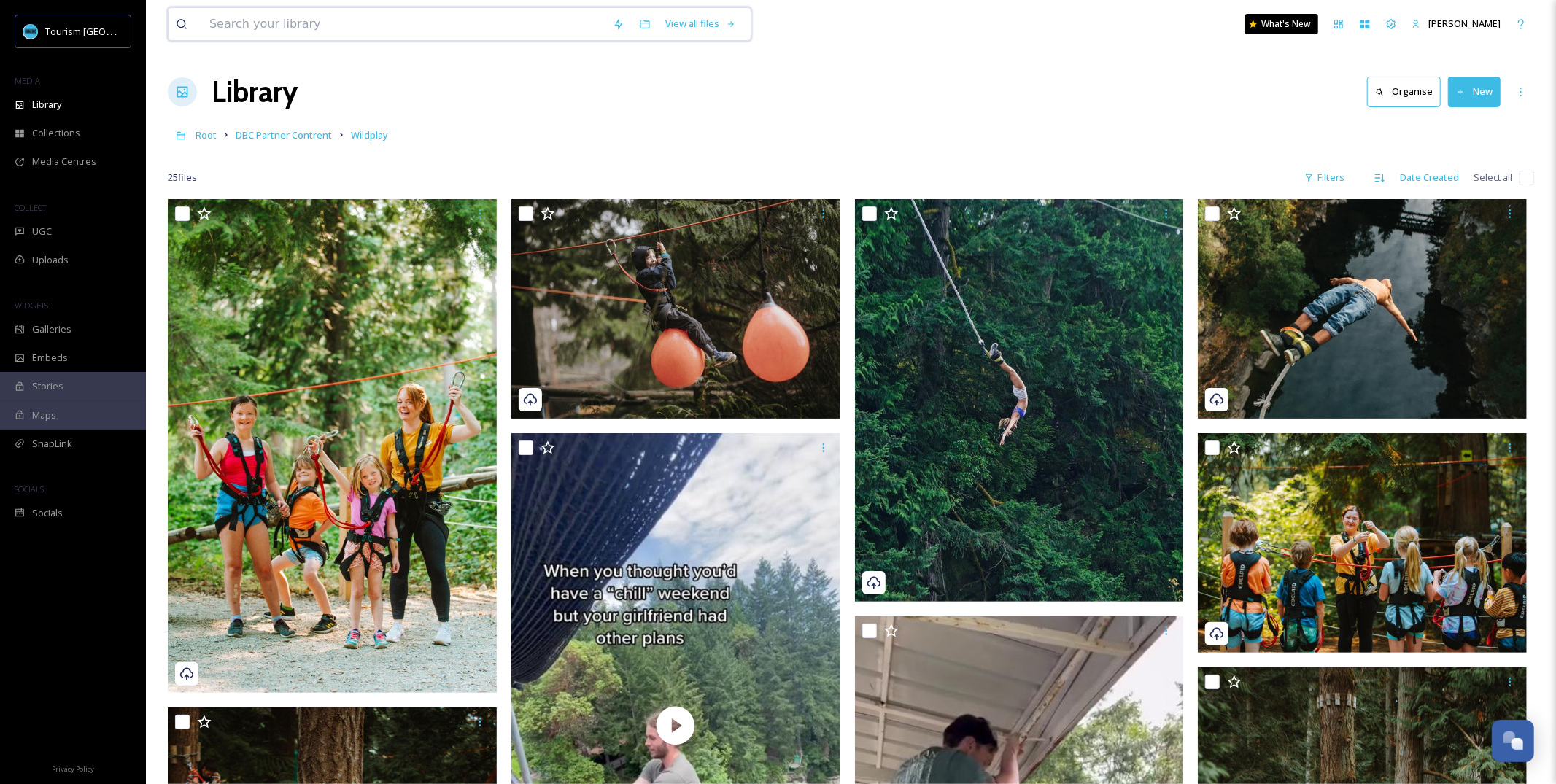
click at [357, 15] on input at bounding box center [404, 23] width 404 height 32
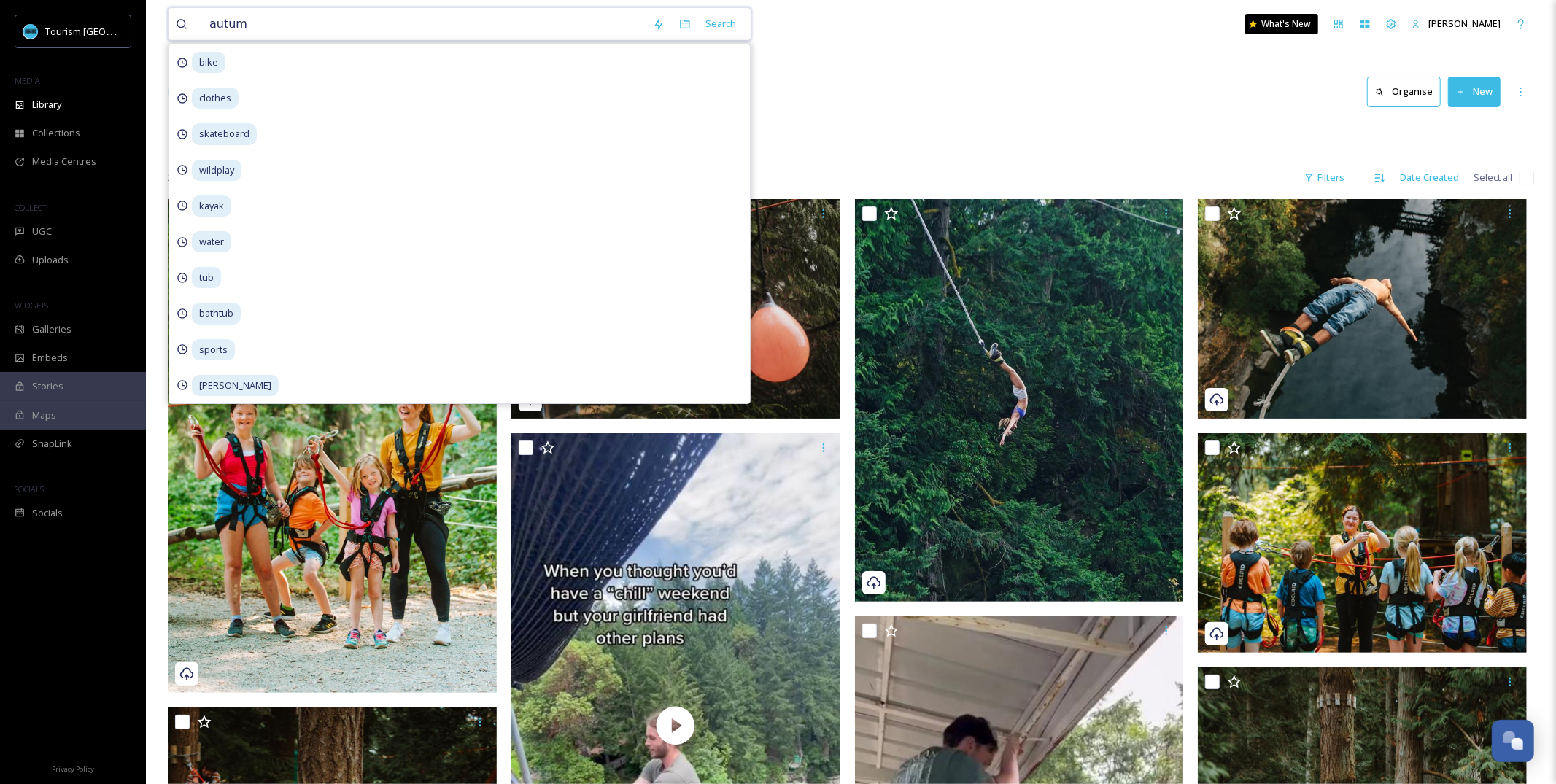
type input "autumn"
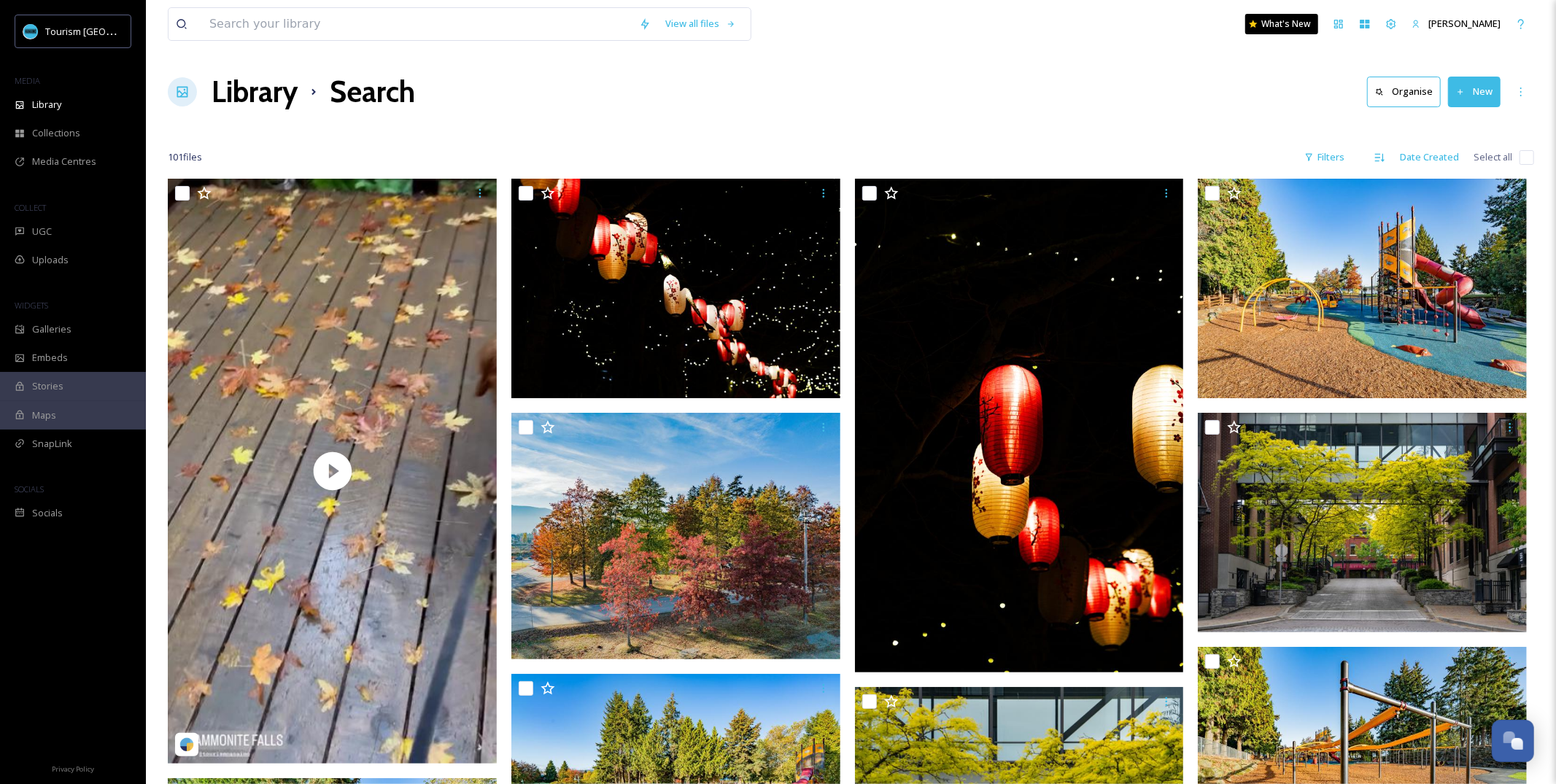
click at [260, 109] on h1 "Library" at bounding box center [254, 91] width 86 height 43
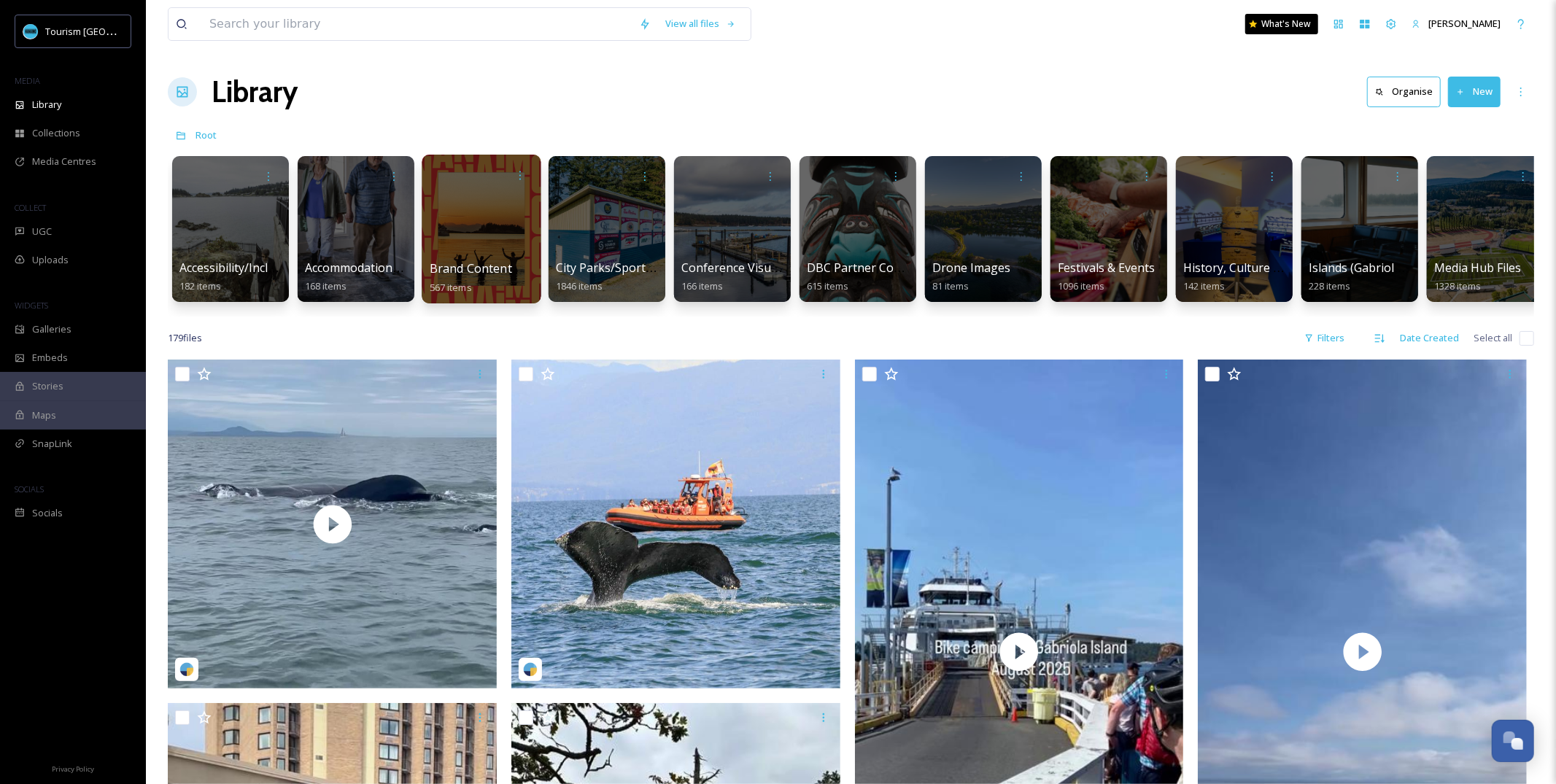
click at [459, 246] on div at bounding box center [480, 229] width 119 height 149
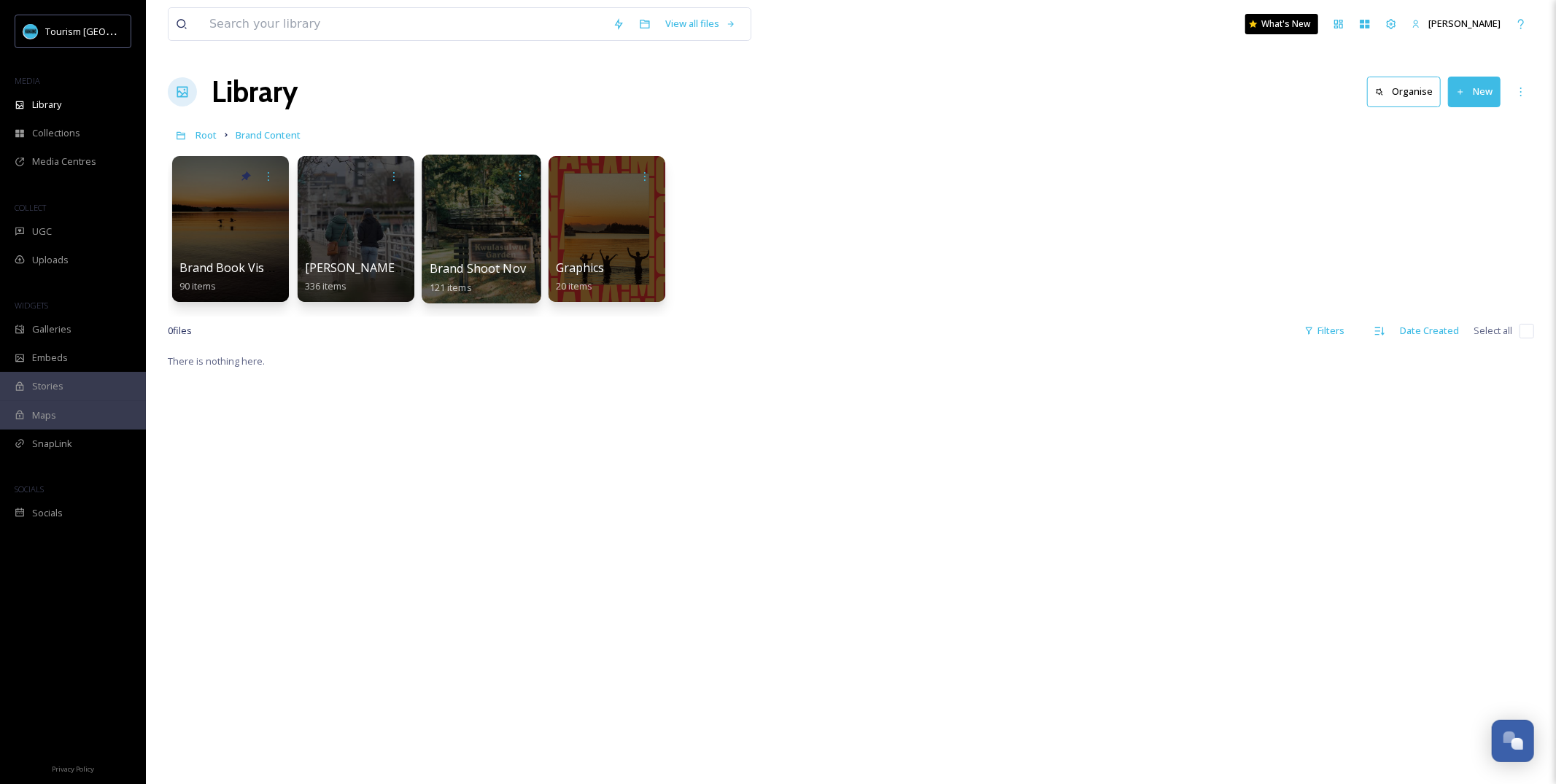
click at [468, 239] on div at bounding box center [480, 229] width 119 height 149
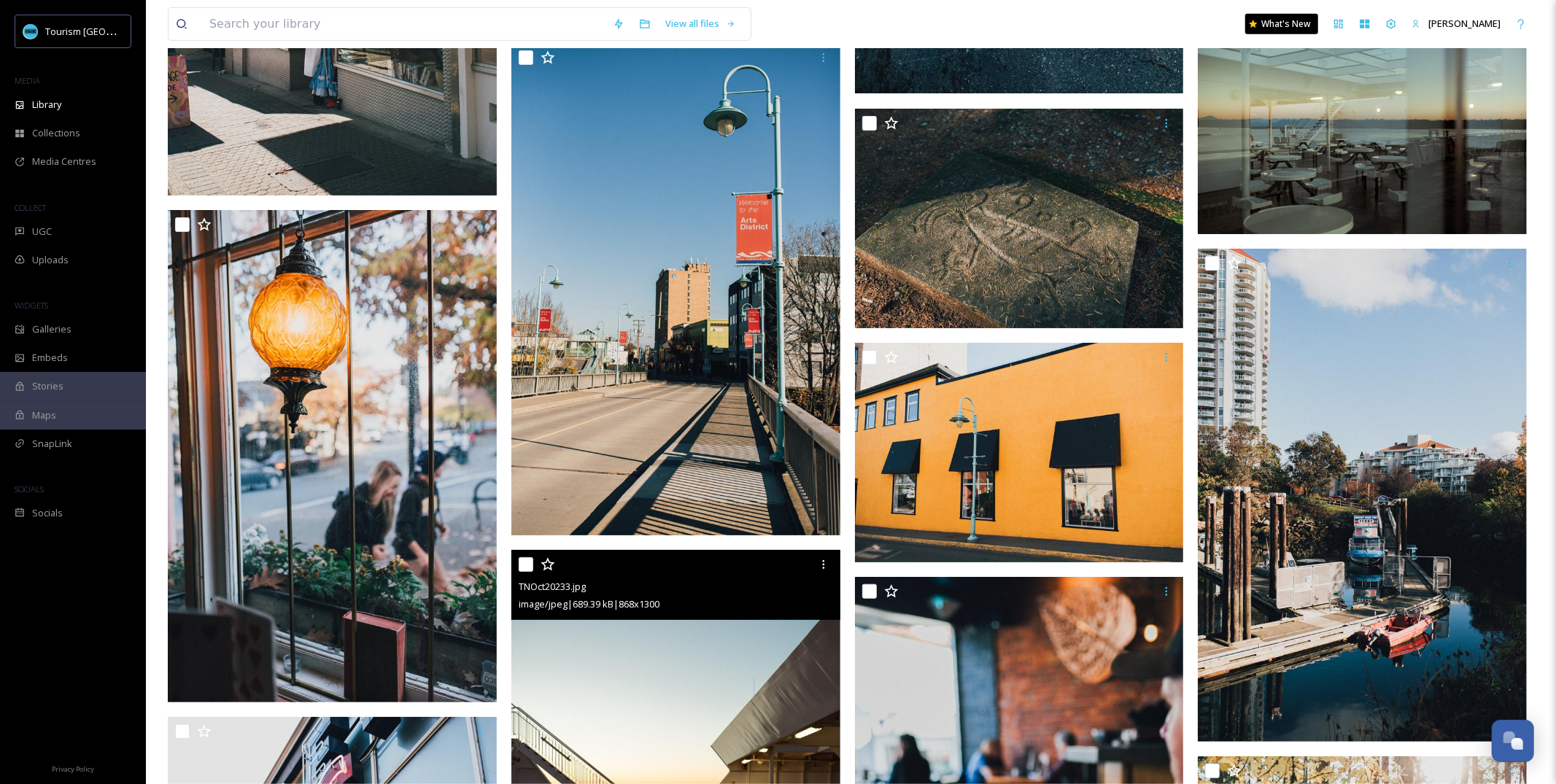
scroll to position [9966, 0]
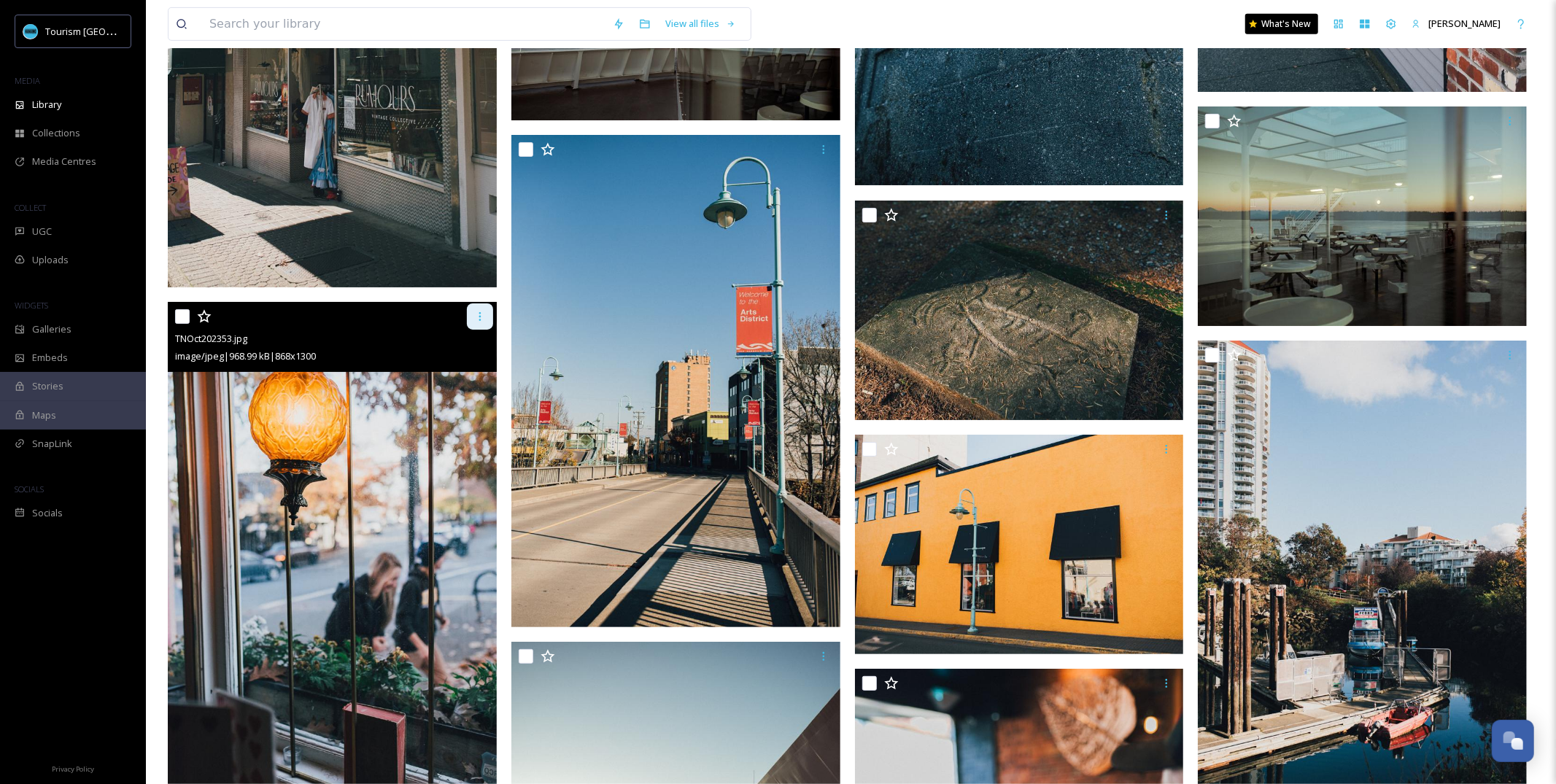
click at [480, 326] on div at bounding box center [480, 317] width 26 height 26
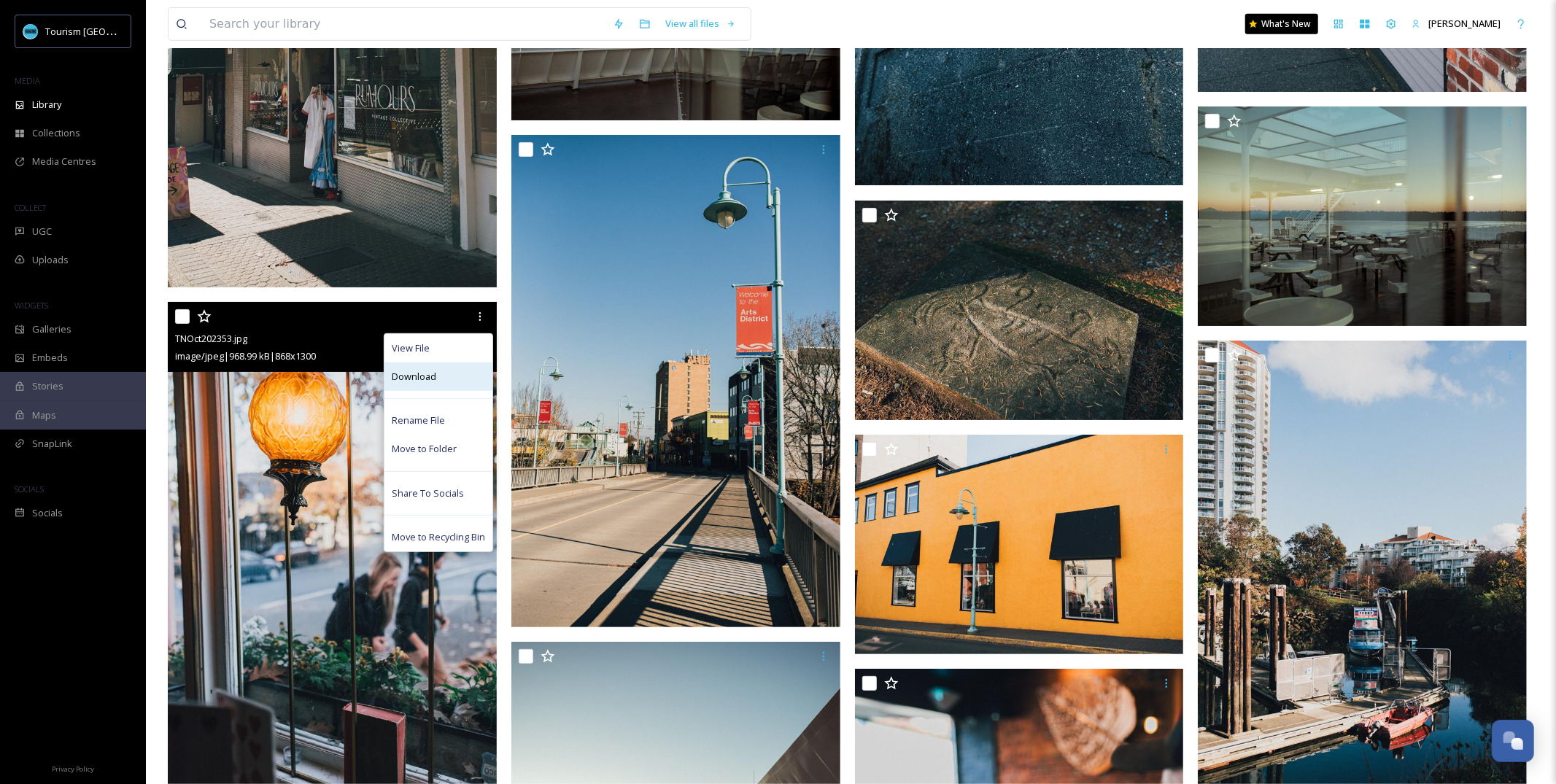
click at [448, 380] on div "Download" at bounding box center [438, 377] width 108 height 29
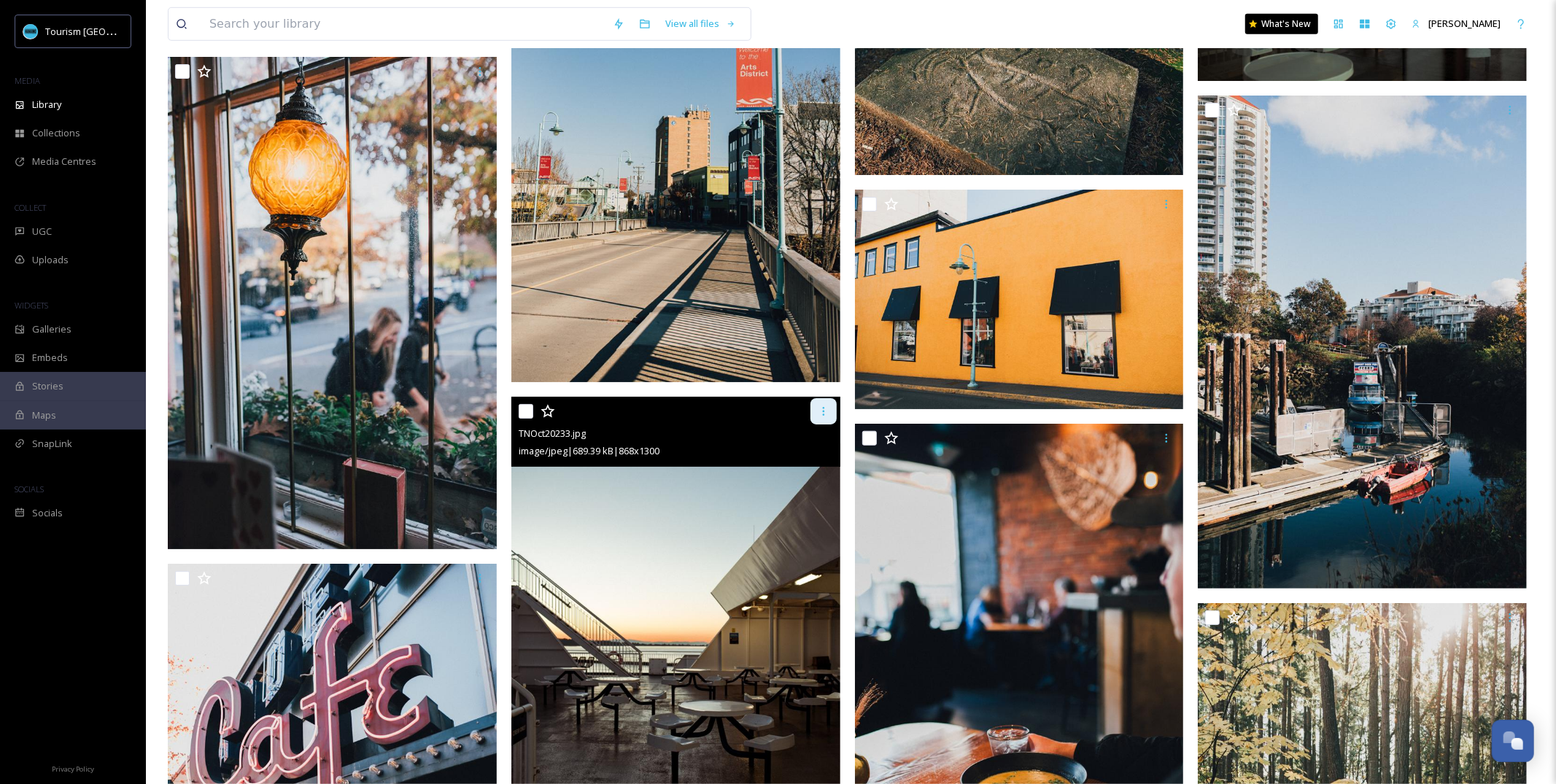
scroll to position [10074, 0]
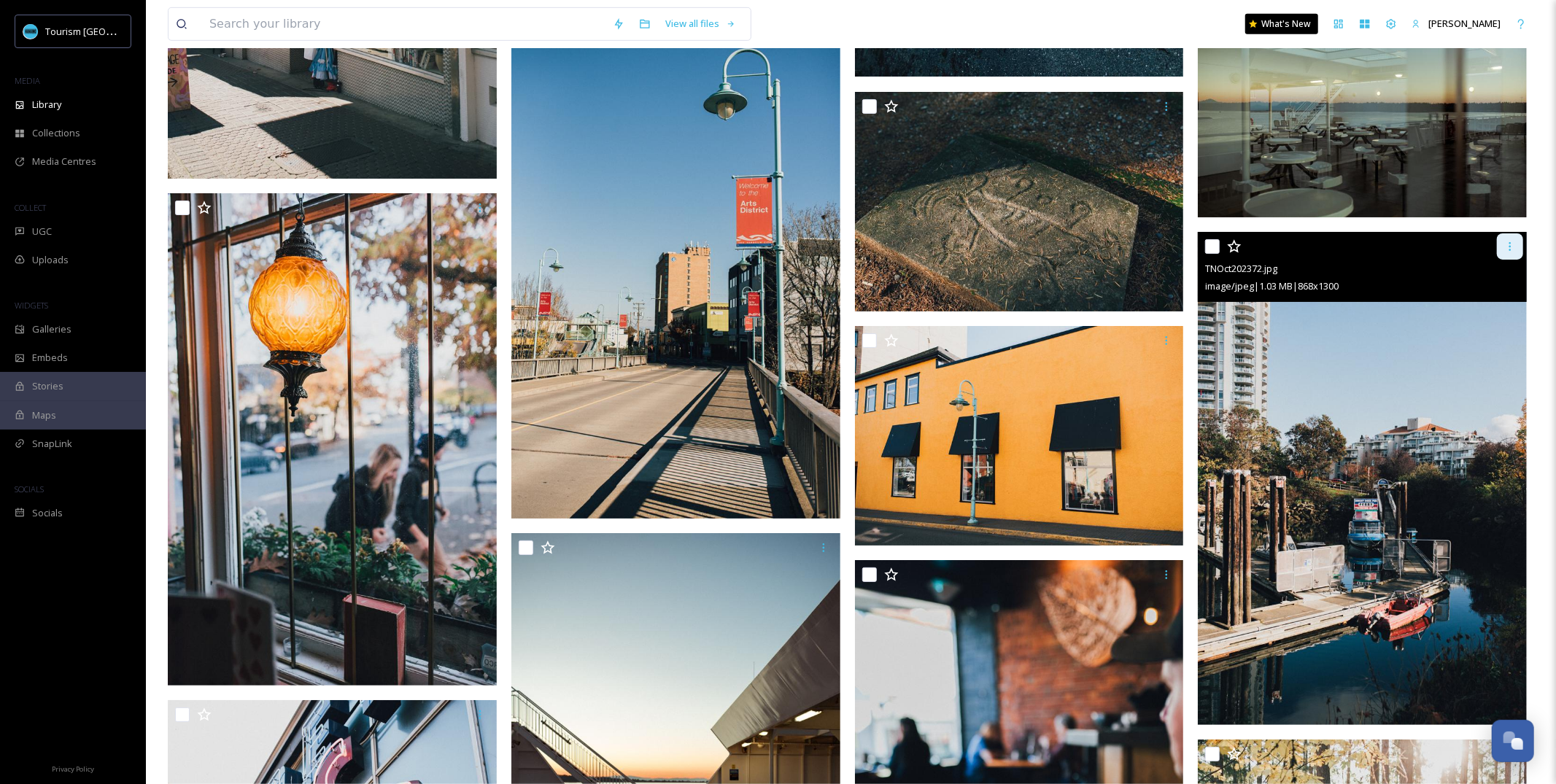
click at [1513, 255] on div at bounding box center [1510, 246] width 26 height 26
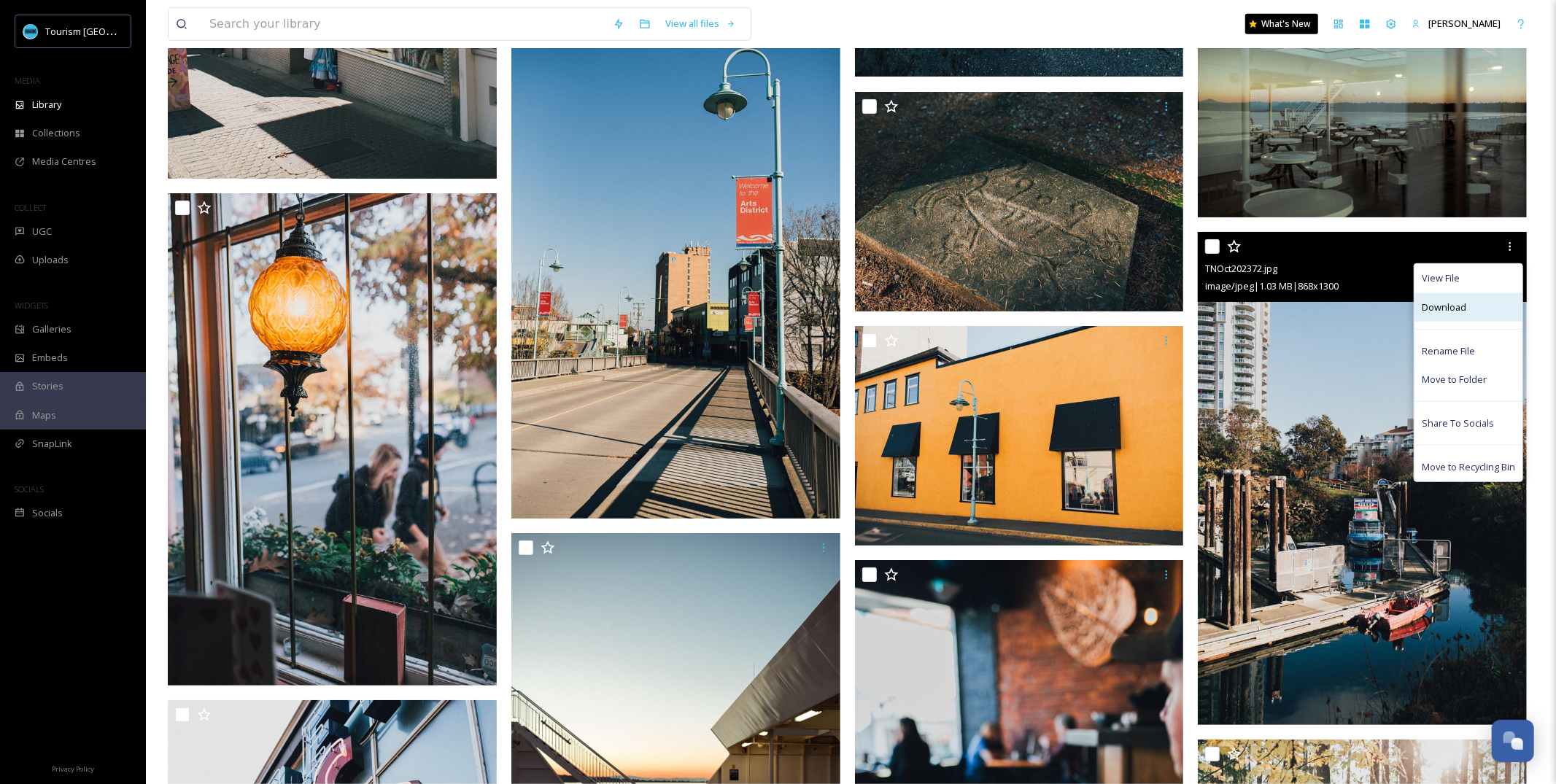
click at [1433, 315] on div "Download" at bounding box center [1468, 307] width 108 height 29
